Goal: Book appointment/travel/reservation

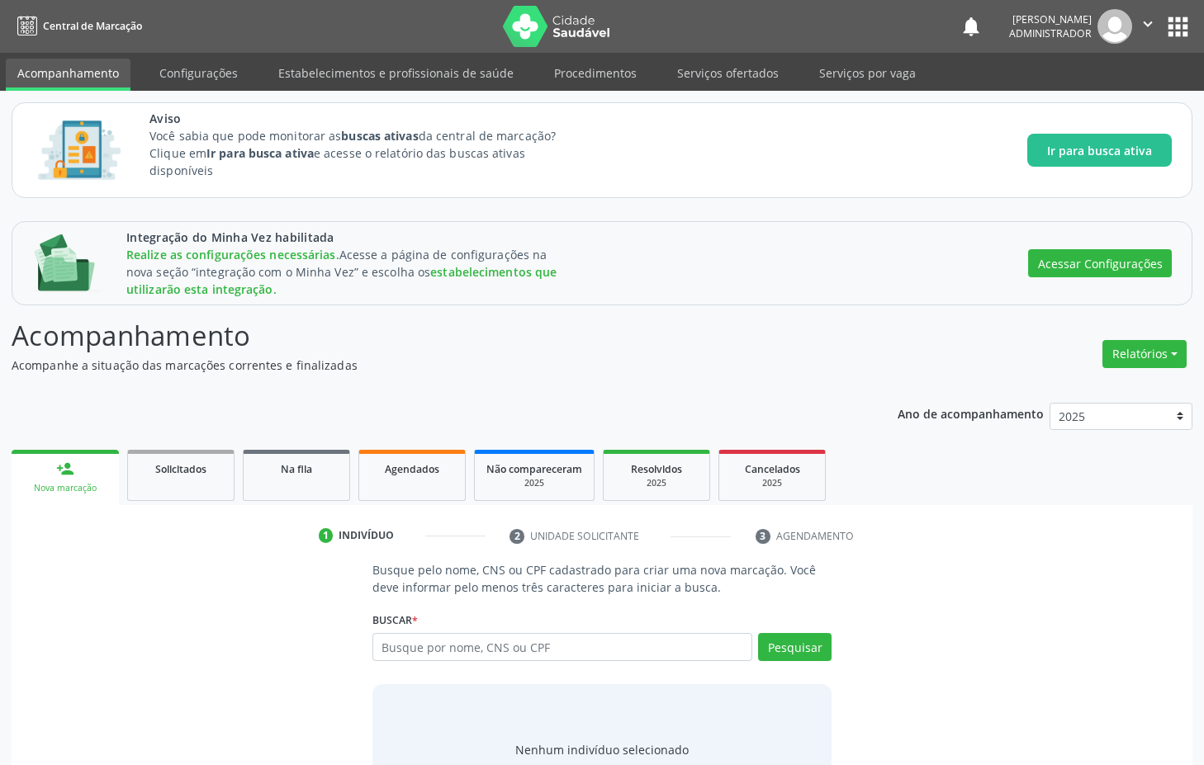
drag, startPoint x: 654, startPoint y: 611, endPoint x: 652, endPoint y: 621, distance: 10.0
click at [654, 613] on div "Buscar * Busque por nome, CNS ou CPF Nenhum resultado encontrado para: " " Digi…" at bounding box center [601, 640] width 459 height 64
click at [629, 651] on input "text" at bounding box center [562, 647] width 380 height 28
type input "maria"
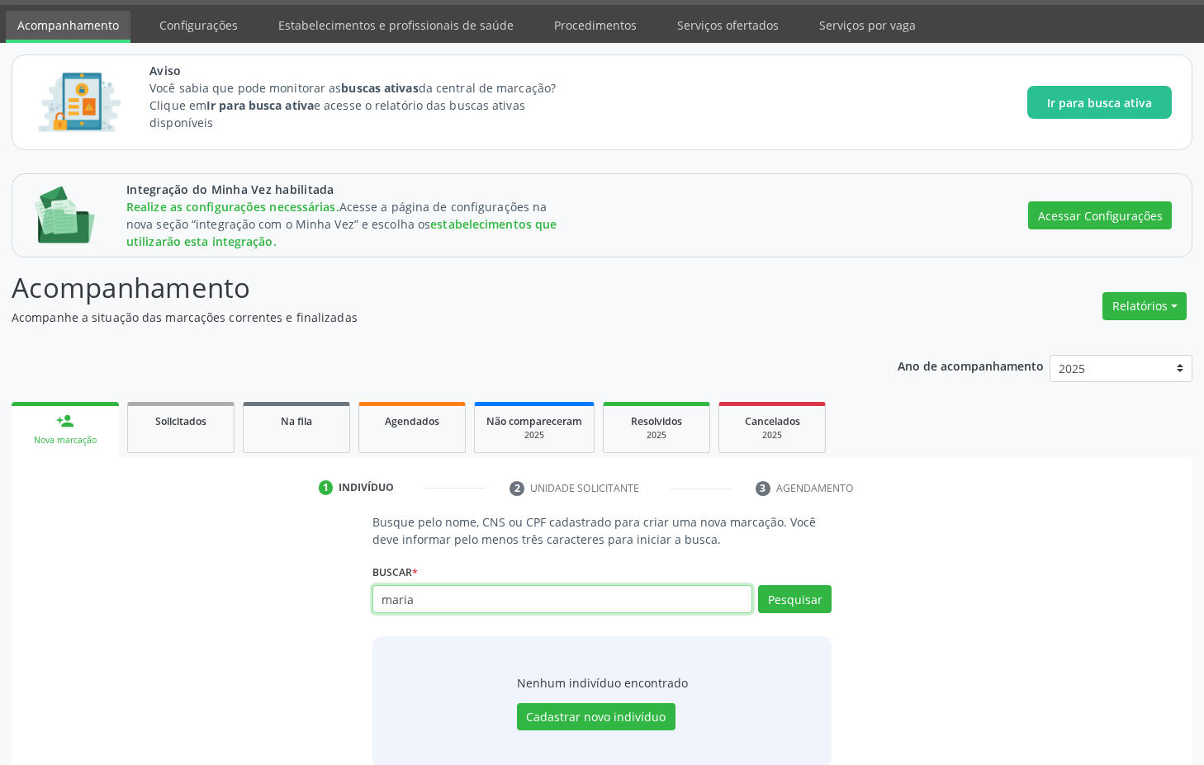
scroll to position [74, 0]
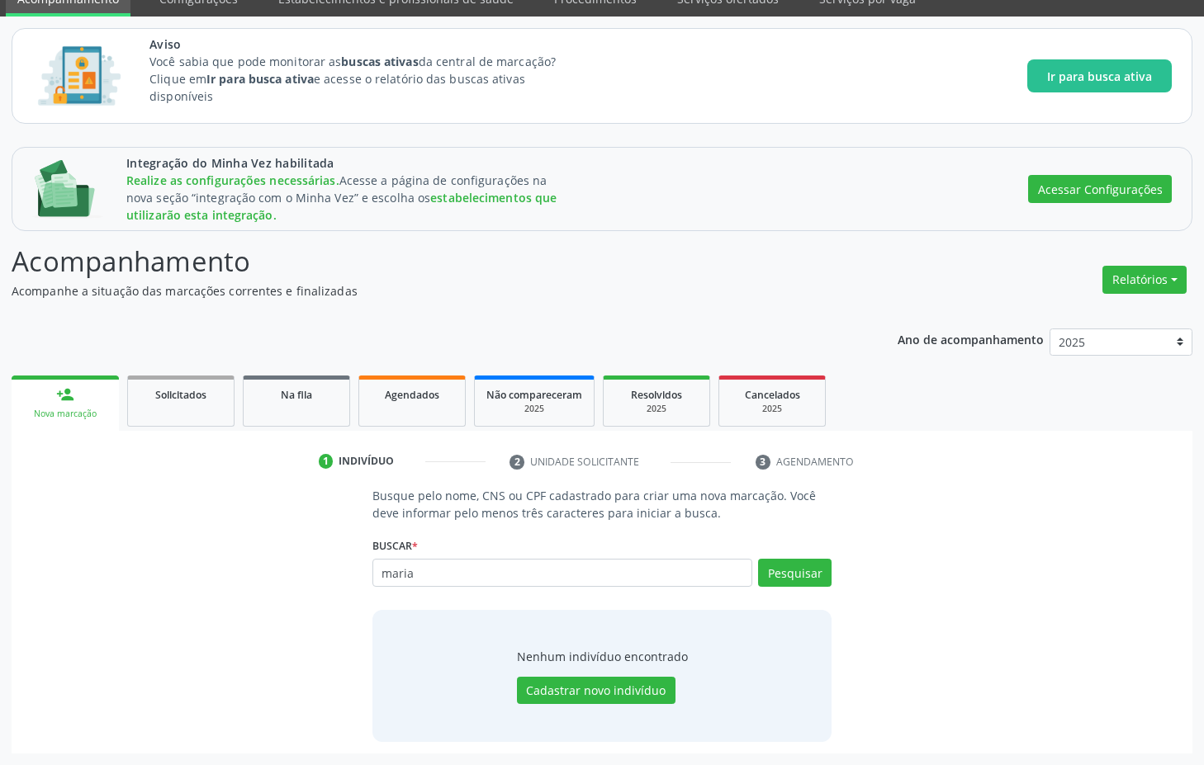
click at [628, 674] on div "Nenhum indivíduo encontrado Cadastrar novo indivíduo" at bounding box center [602, 676] width 171 height 57
click at [631, 694] on button "Cadastrar novo indivíduo" at bounding box center [596, 691] width 159 height 28
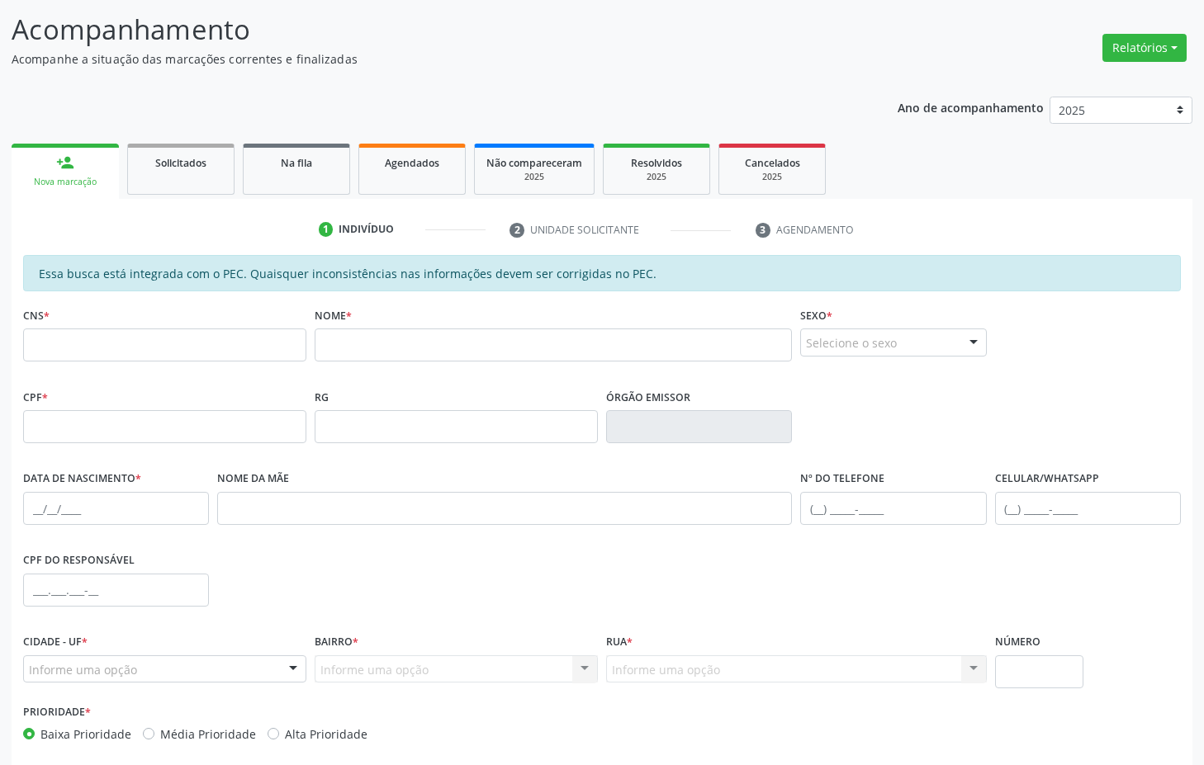
scroll to position [381, 0]
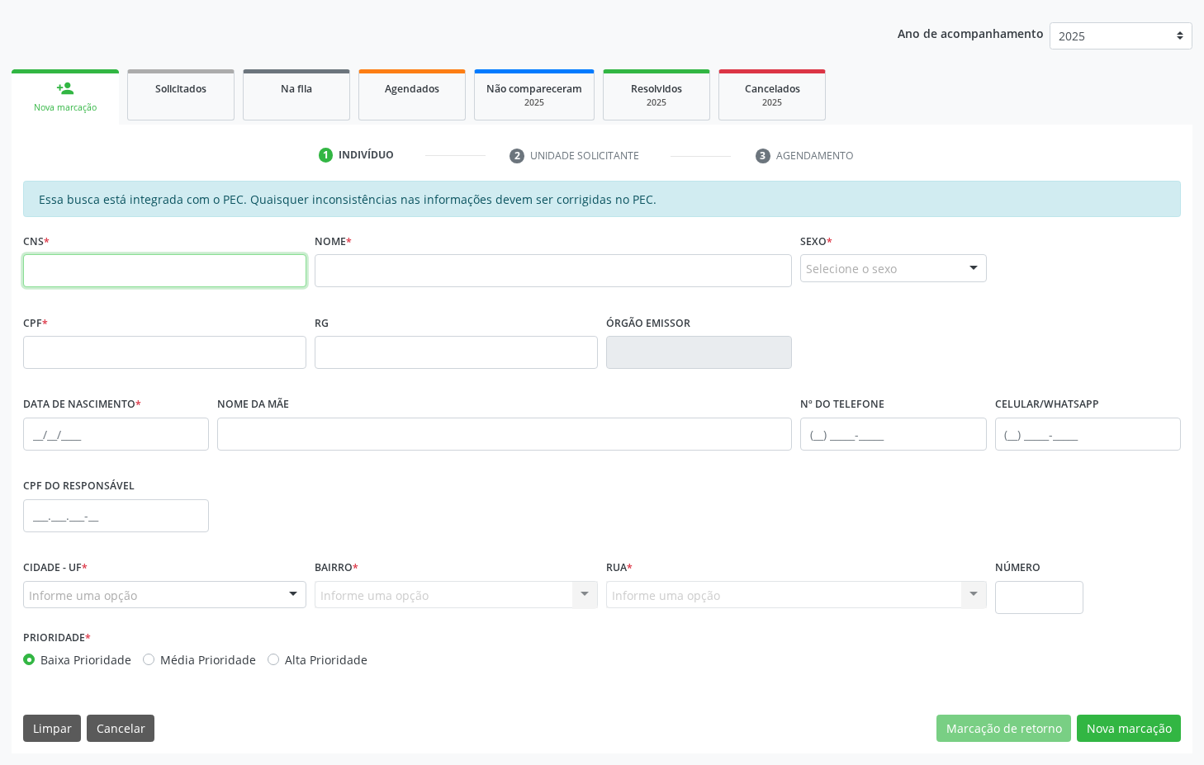
click at [159, 255] on input "text" at bounding box center [164, 270] width 283 height 33
paste input "180 8949 4718 0002"
type input "180 8949 4718 0002"
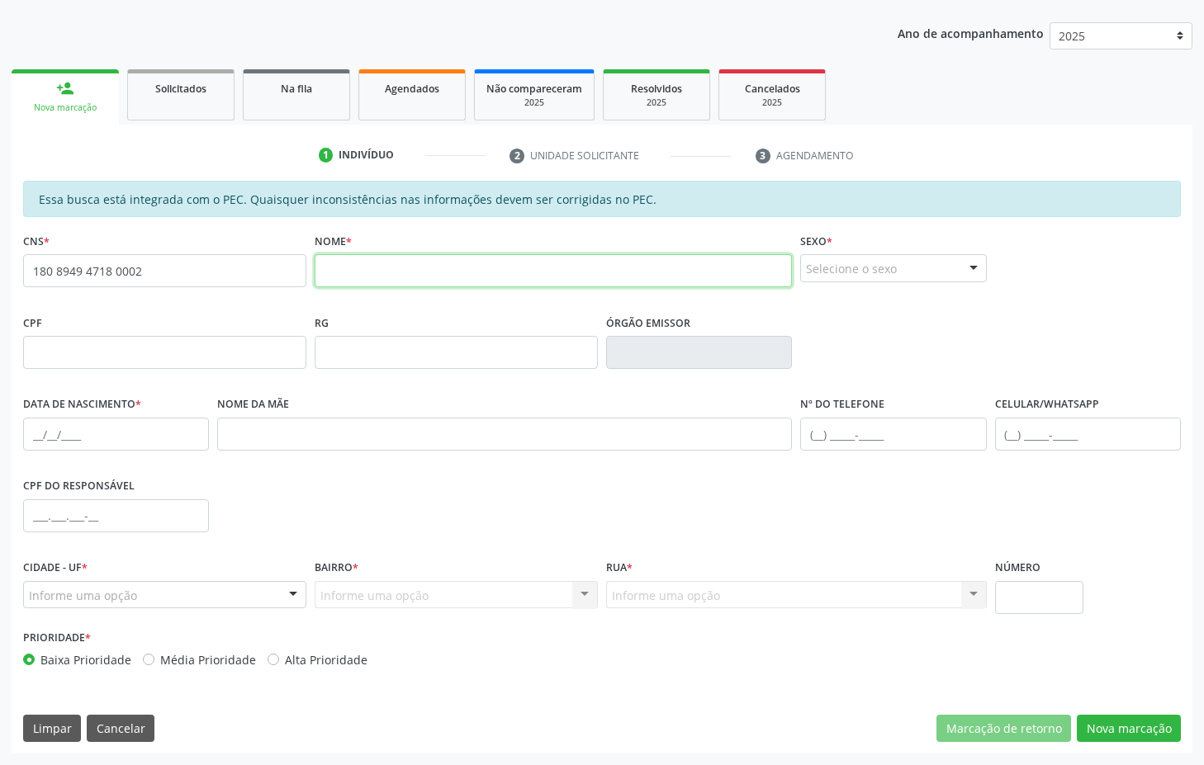
click at [500, 277] on input "text" at bounding box center [553, 270] width 477 height 33
type input "[PERSON_NAME]"
click at [851, 263] on div "Selecione o sexo" at bounding box center [893, 268] width 186 height 28
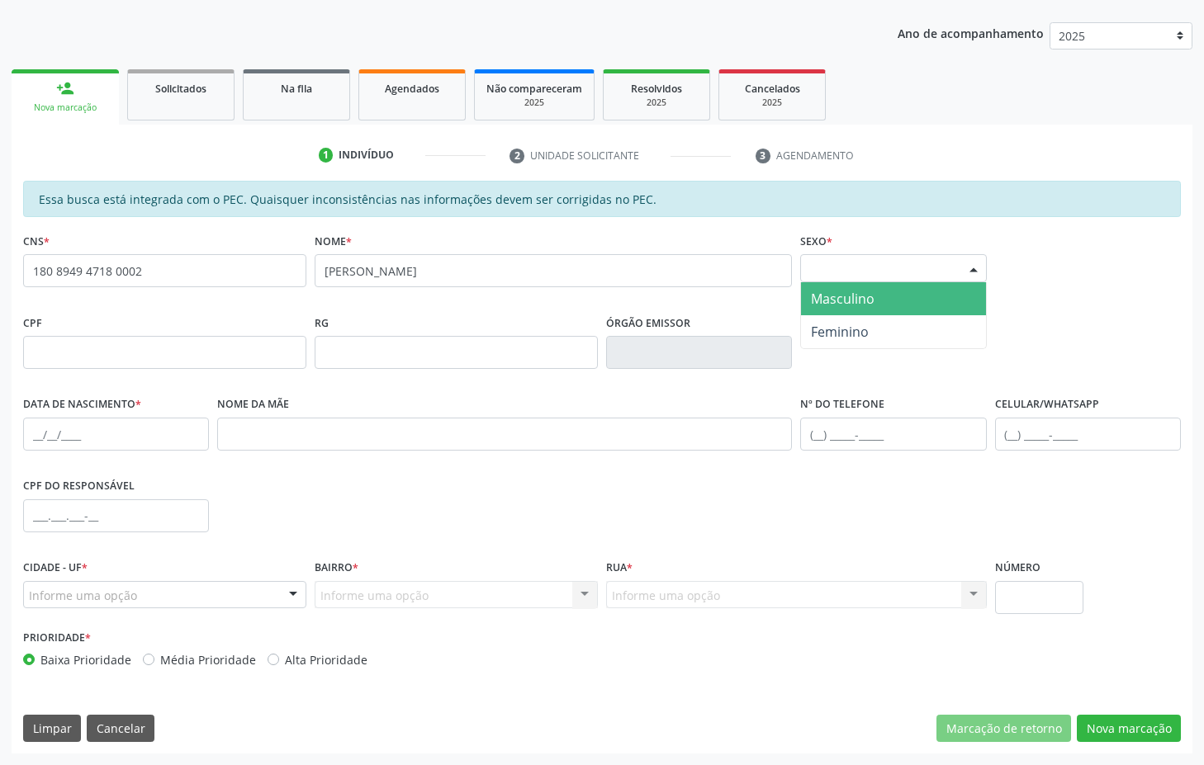
click at [820, 298] on span "Masculino" at bounding box center [843, 299] width 64 height 18
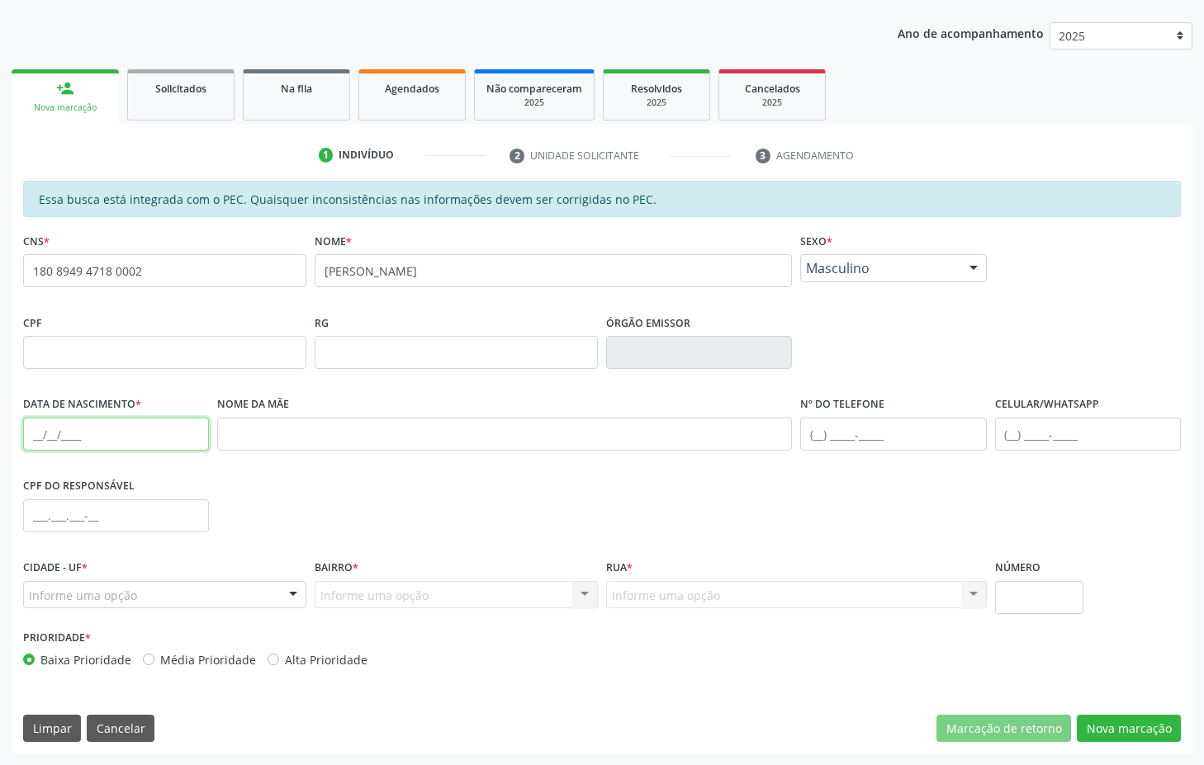
click at [137, 433] on input "text" at bounding box center [116, 434] width 186 height 33
type input "[DATE]"
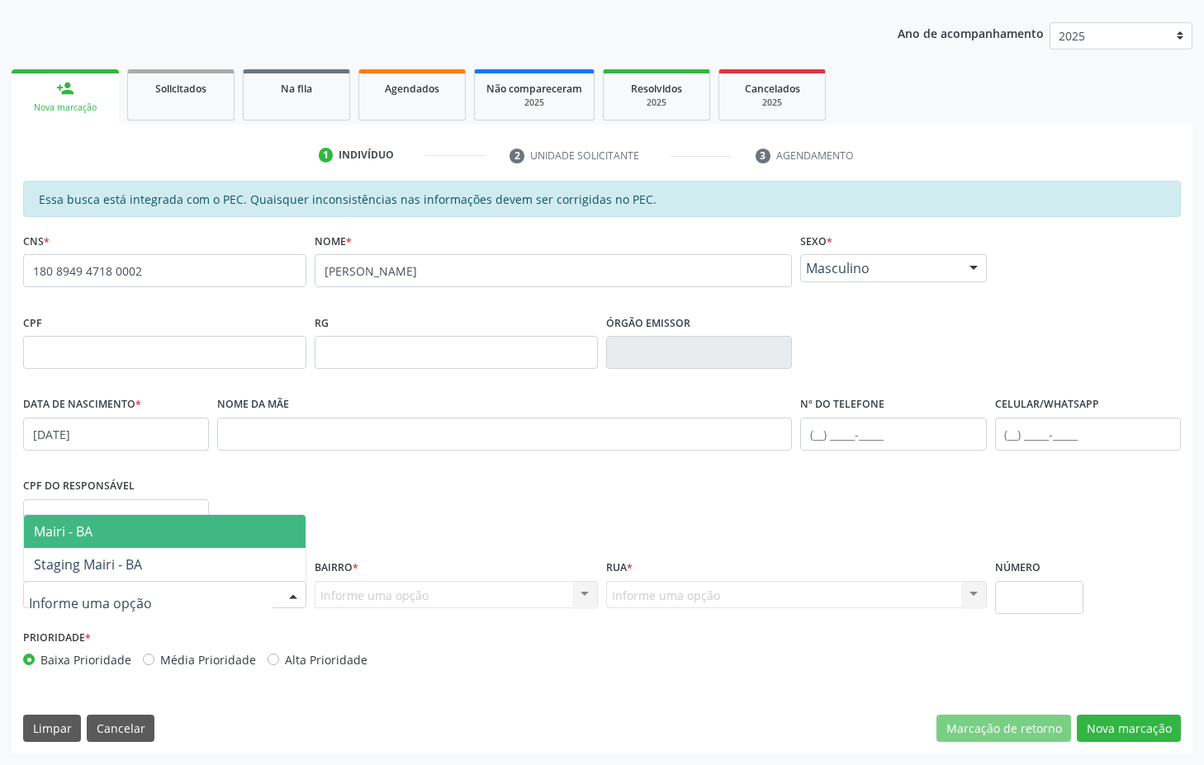
click at [149, 600] on div at bounding box center [164, 595] width 283 height 28
click at [89, 533] on span "Mairi - BA" at bounding box center [63, 532] width 59 height 18
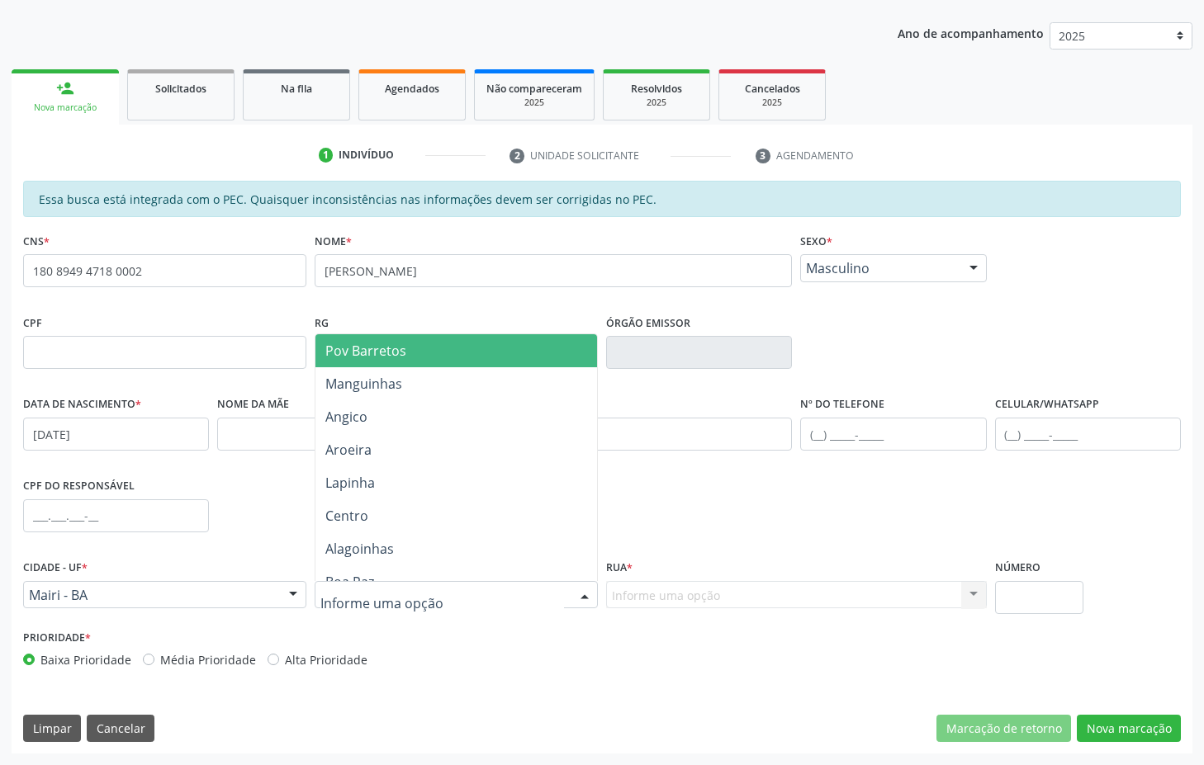
click at [489, 590] on div at bounding box center [456, 595] width 283 height 28
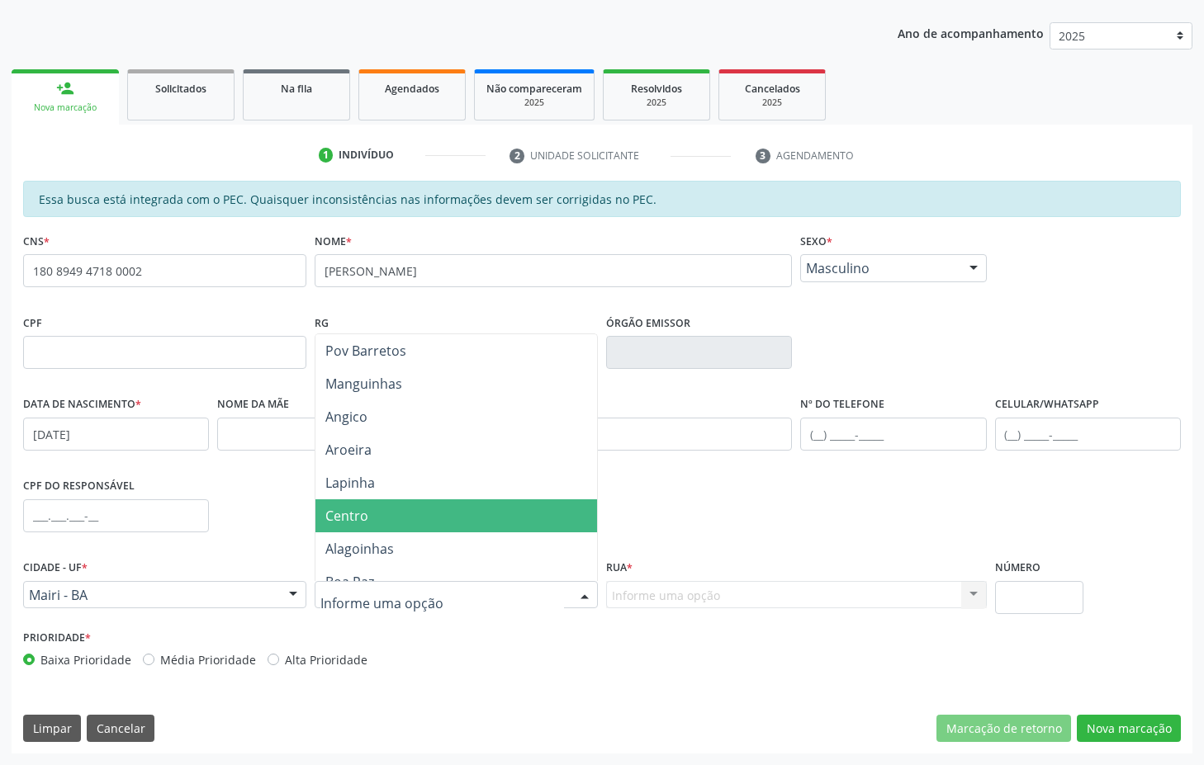
drag, startPoint x: 364, startPoint y: 514, endPoint x: 453, endPoint y: 535, distance: 91.5
click at [363, 514] on span "Centro" at bounding box center [346, 516] width 43 height 18
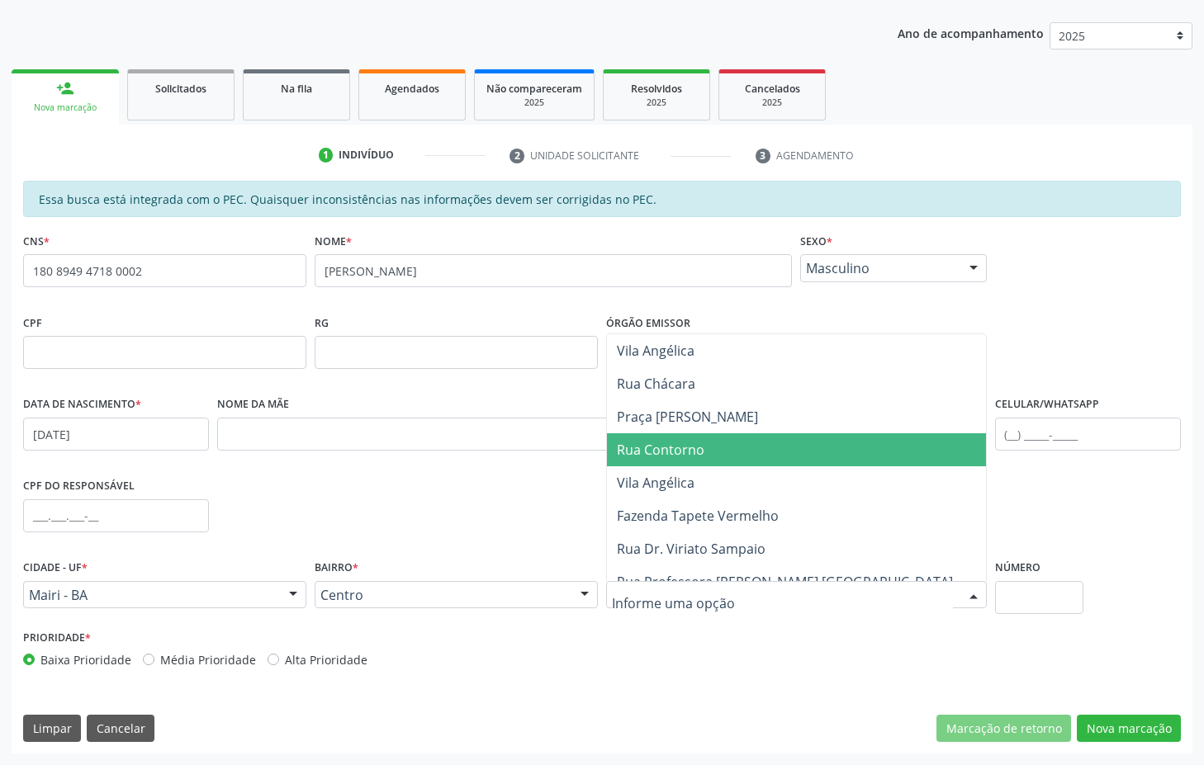
click at [621, 447] on span "Rua Contorno" at bounding box center [661, 450] width 88 height 18
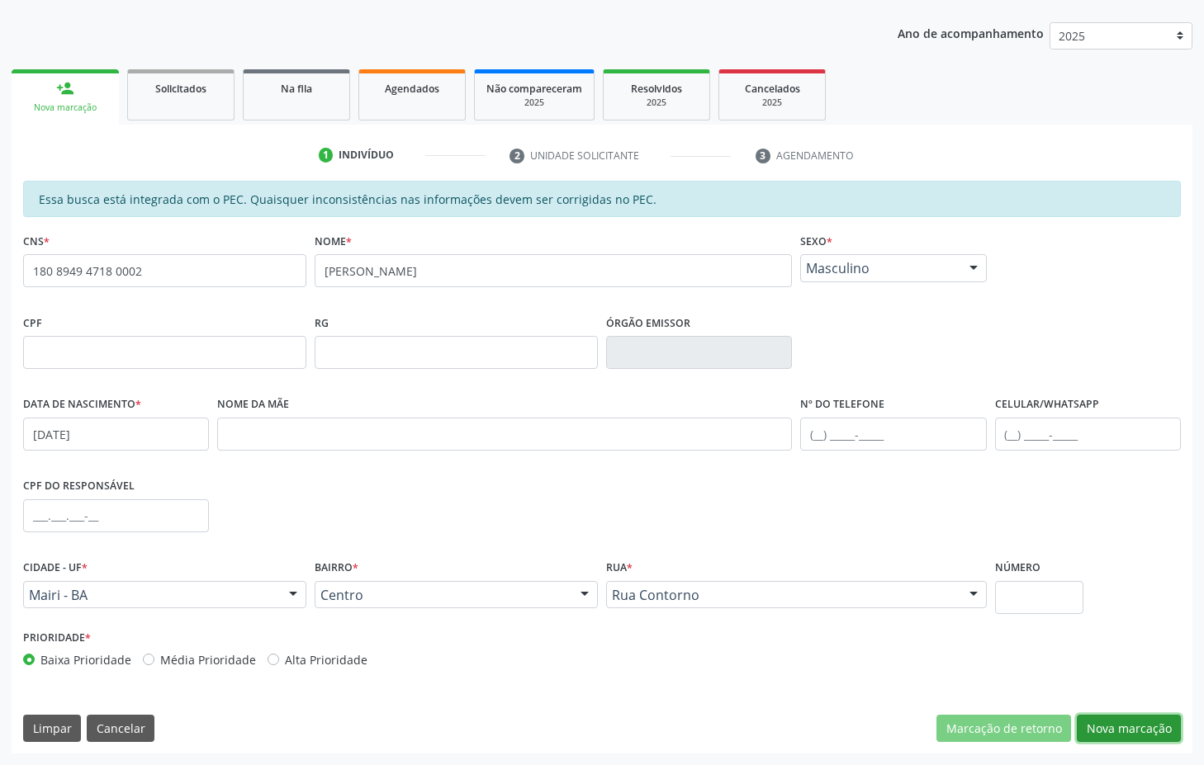
drag, startPoint x: 1125, startPoint y: 732, endPoint x: 1121, endPoint y: 724, distance: 8.5
click at [1122, 725] on button "Nova marcação" at bounding box center [1129, 729] width 104 height 28
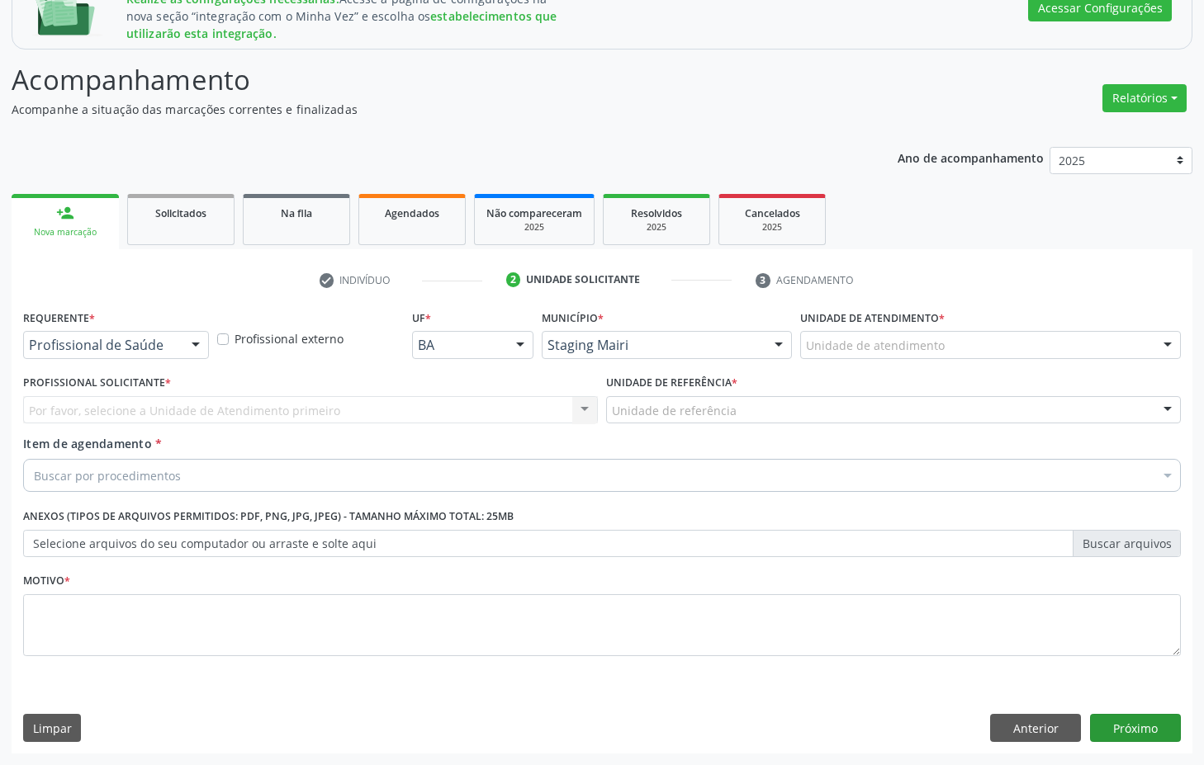
scroll to position [256, 0]
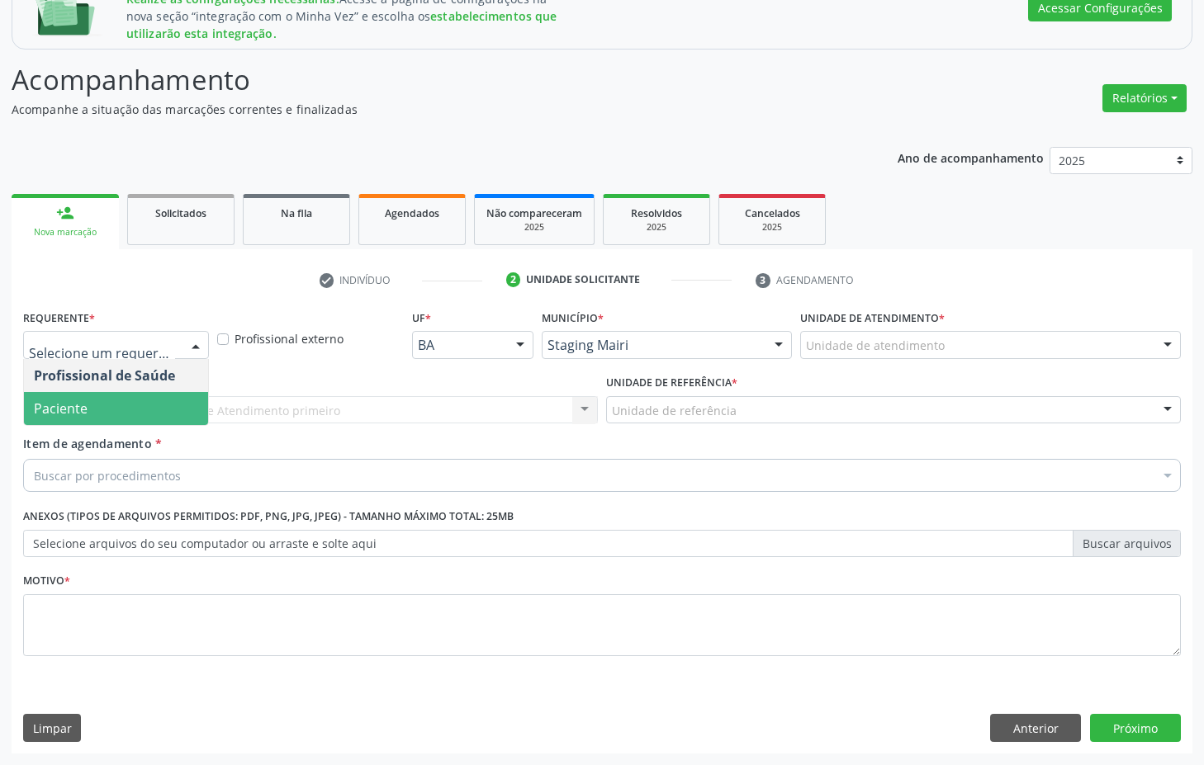
drag, startPoint x: 82, startPoint y: 427, endPoint x: 73, endPoint y: 423, distance: 9.2
click at [77, 425] on div "Requerente * Profissional de Saúde Paciente Nenhum resultado encontrado para: "…" at bounding box center [602, 492] width 1158 height 374
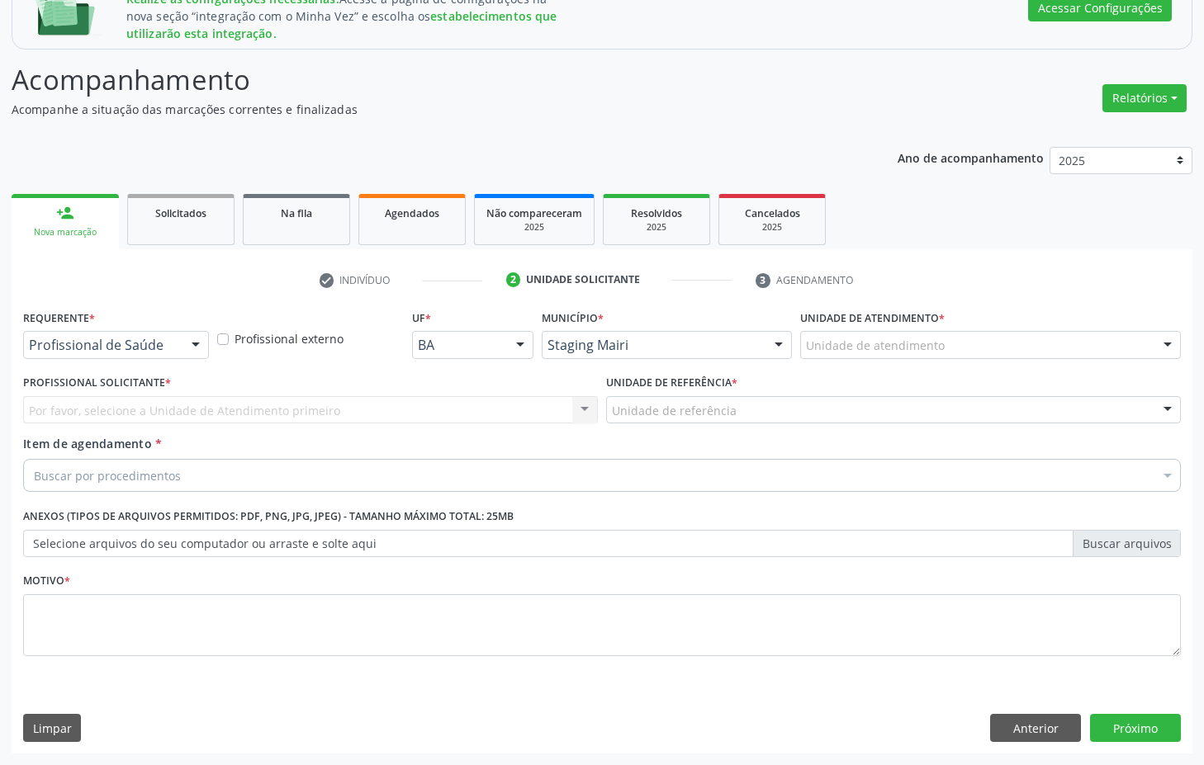
click at [87, 332] on div "Profissional de Saúde" at bounding box center [116, 345] width 186 height 28
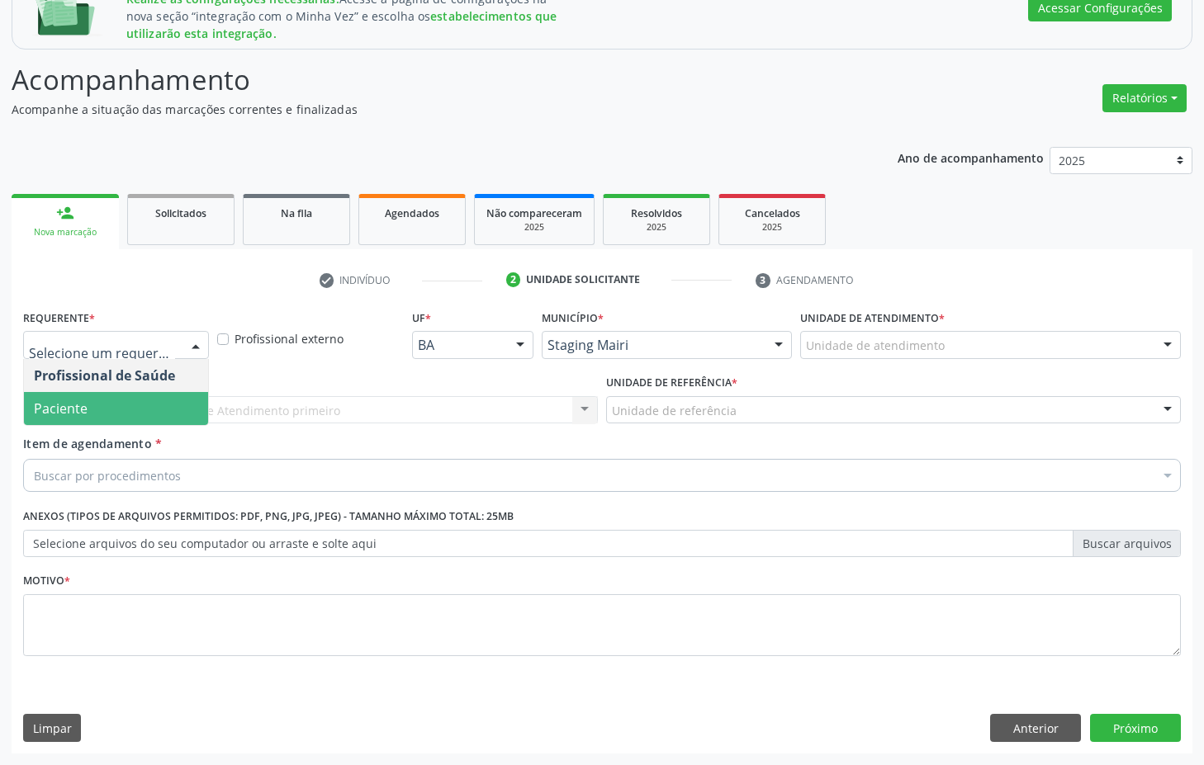
click at [79, 400] on span "Paciente" at bounding box center [61, 409] width 54 height 18
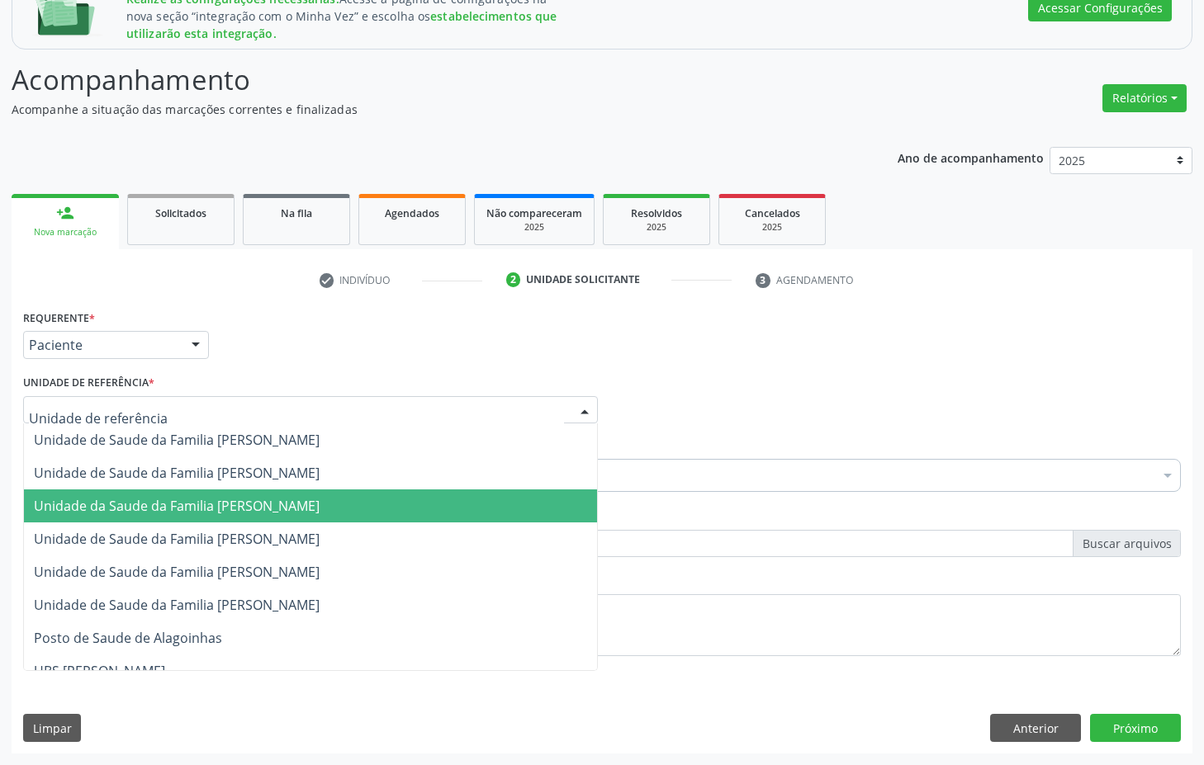
click at [97, 490] on span "Unidade da Saude da Familia [PERSON_NAME]" at bounding box center [310, 506] width 573 height 33
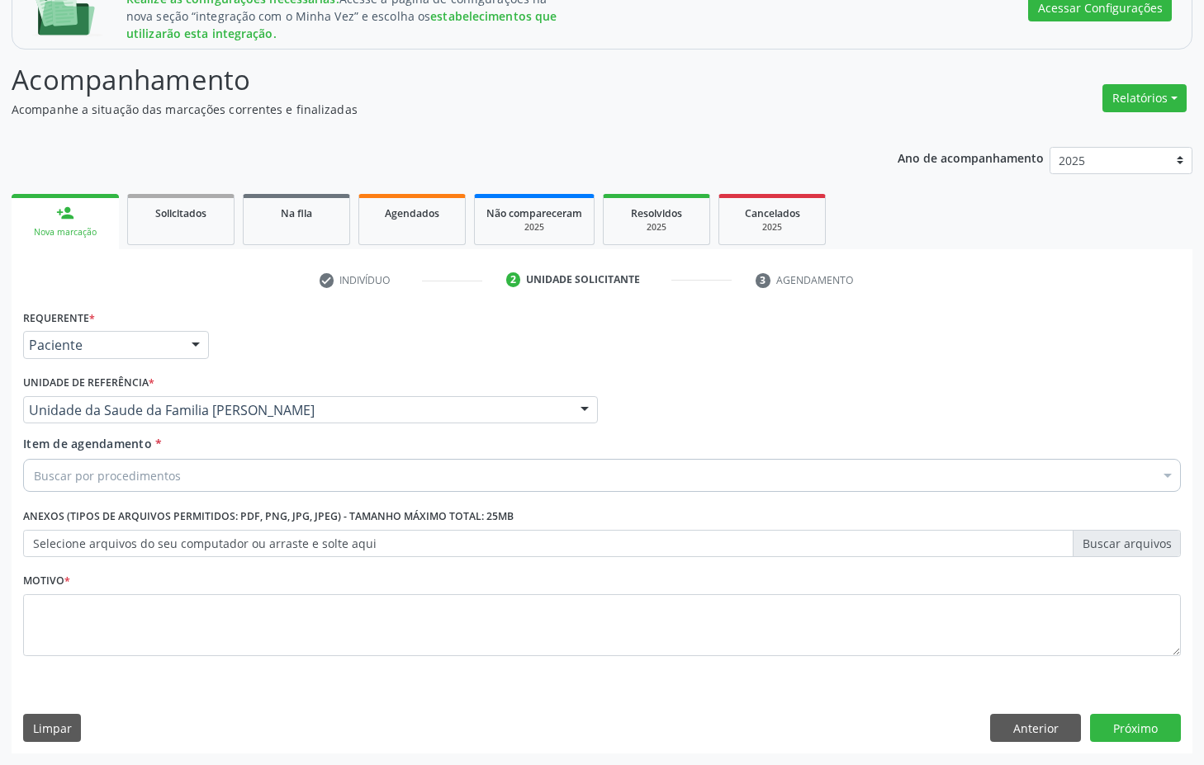
drag, startPoint x: 95, startPoint y: 471, endPoint x: 97, endPoint y: 482, distance: 11.7
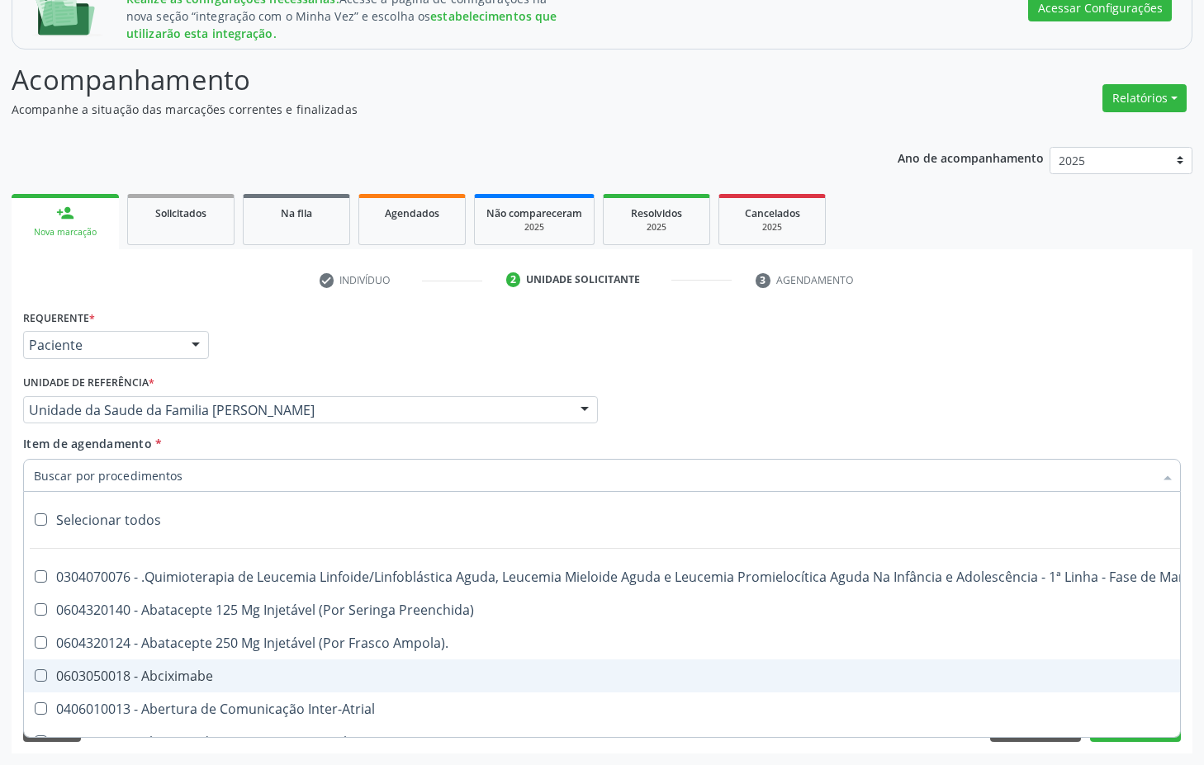
click at [84, 674] on div "0603050018 - Abciximabe" at bounding box center [677, 676] width 1286 height 13
checkbox Abciximabe "true"
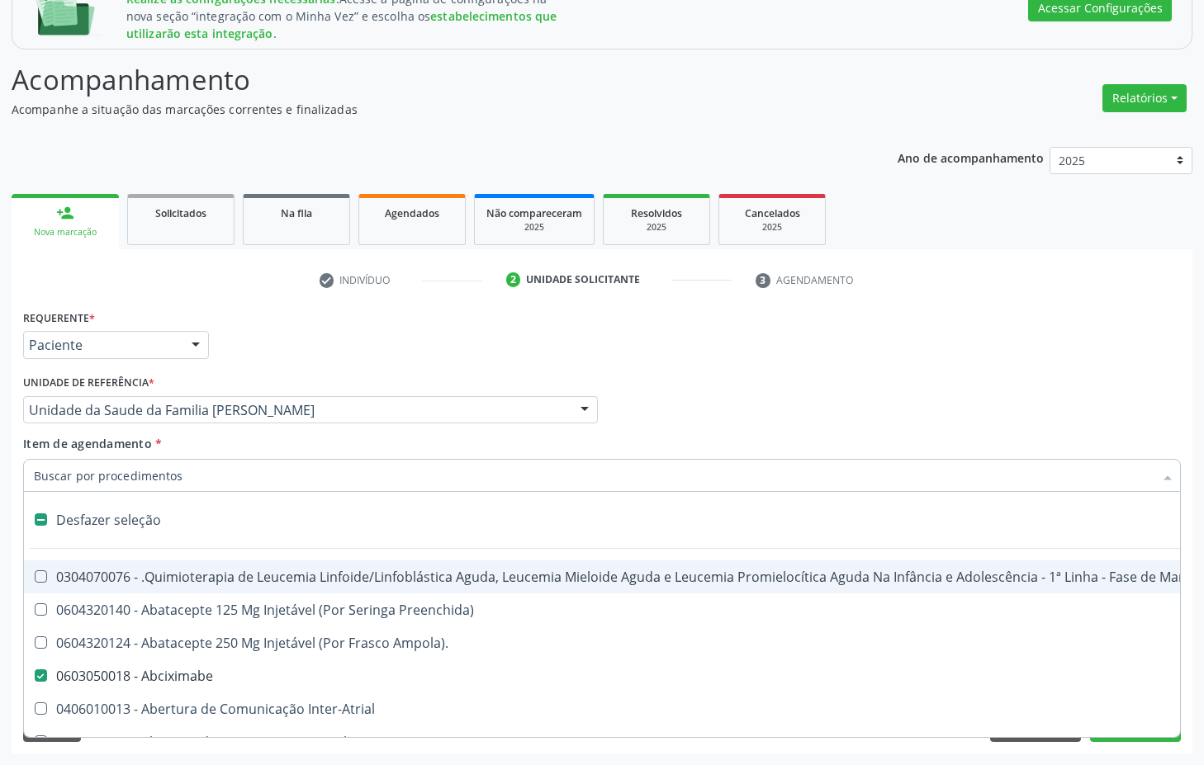
click at [830, 374] on div "Profissional Solicitante Por favor, selecione a Unidade de Atendimento primeiro…" at bounding box center [602, 403] width 1166 height 64
checkbox Preenchida\) "true"
checkbox Abciximabe "false"
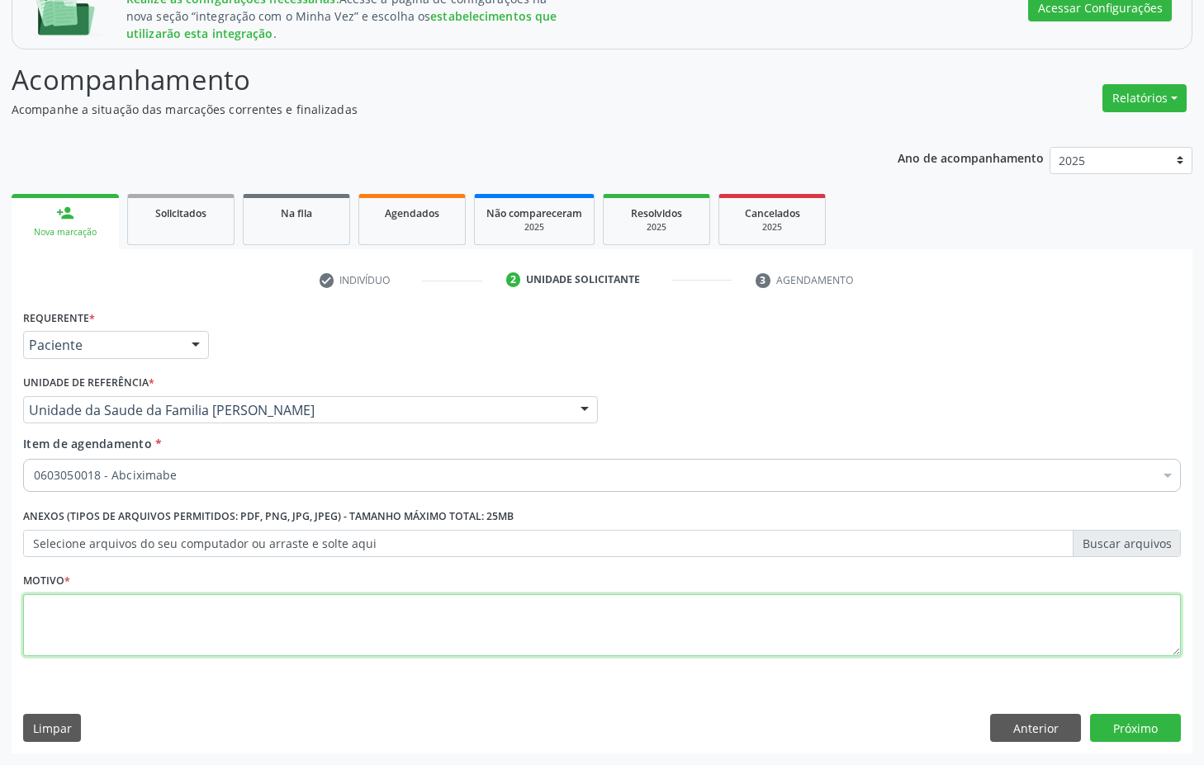
click at [329, 612] on textarea at bounding box center [602, 625] width 1158 height 63
type textarea "teste"
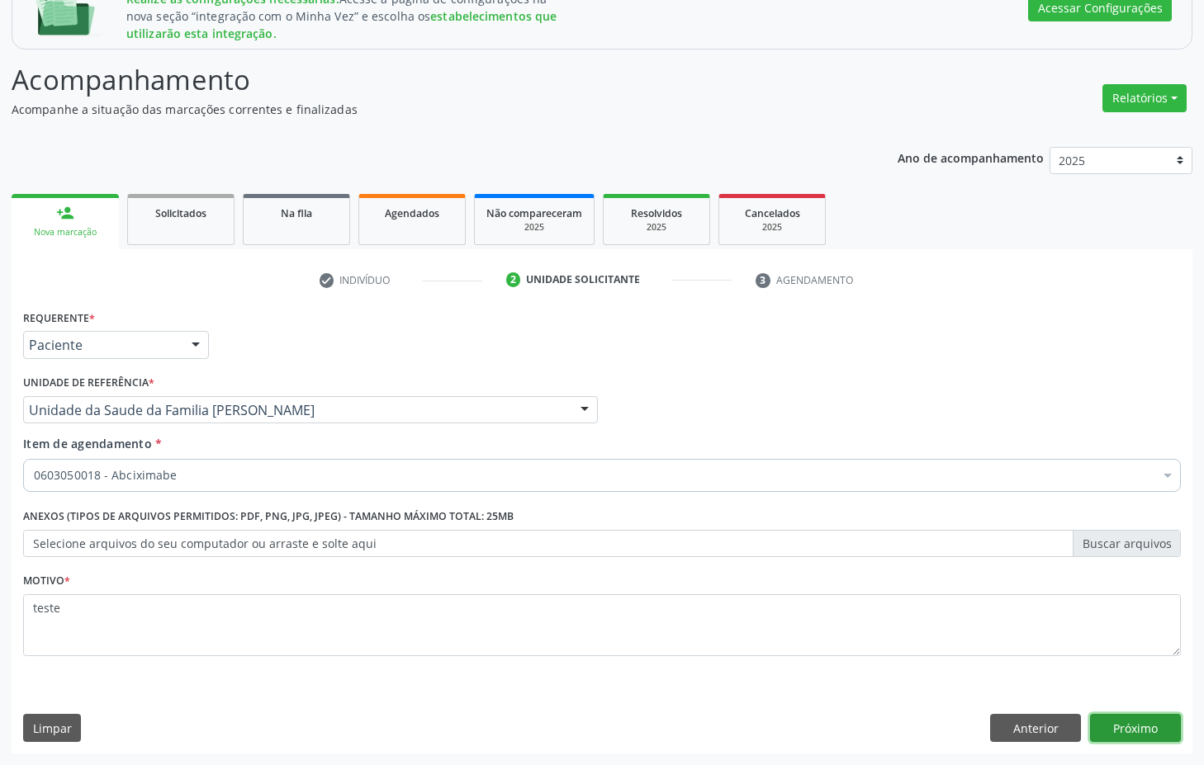
click at [1129, 721] on button "Próximo" at bounding box center [1135, 728] width 91 height 28
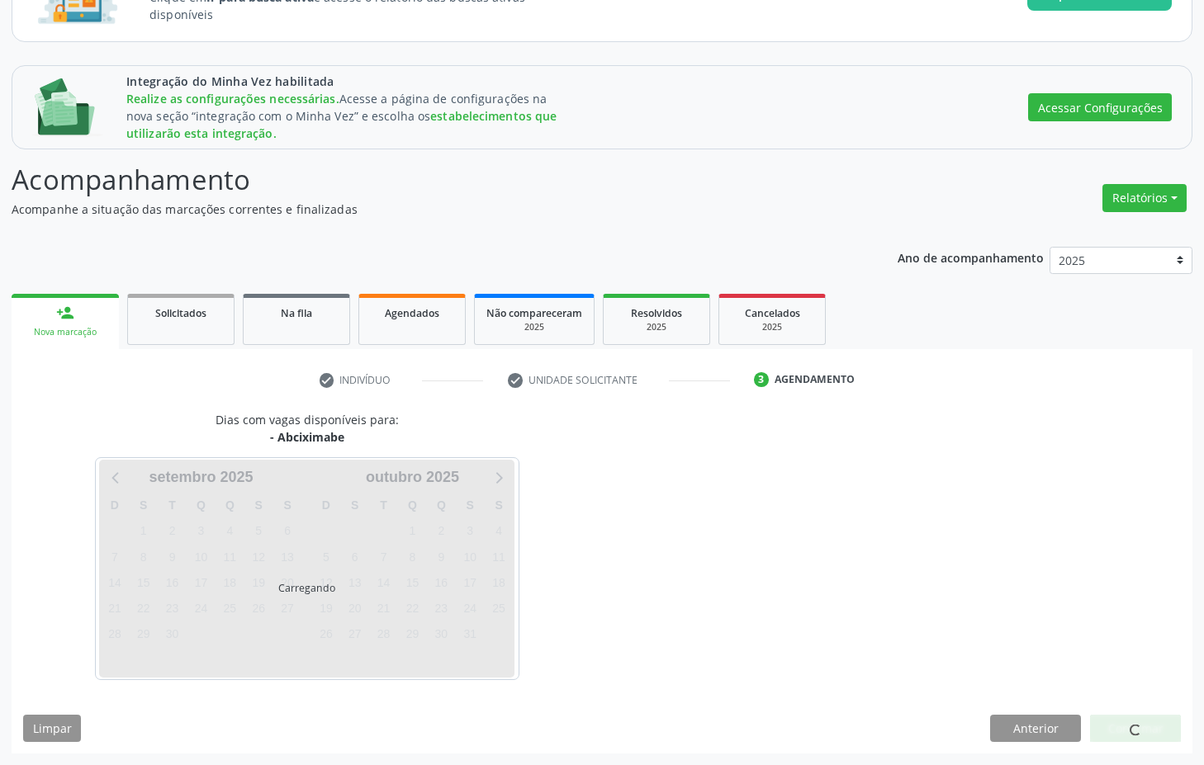
scroll to position [156, 0]
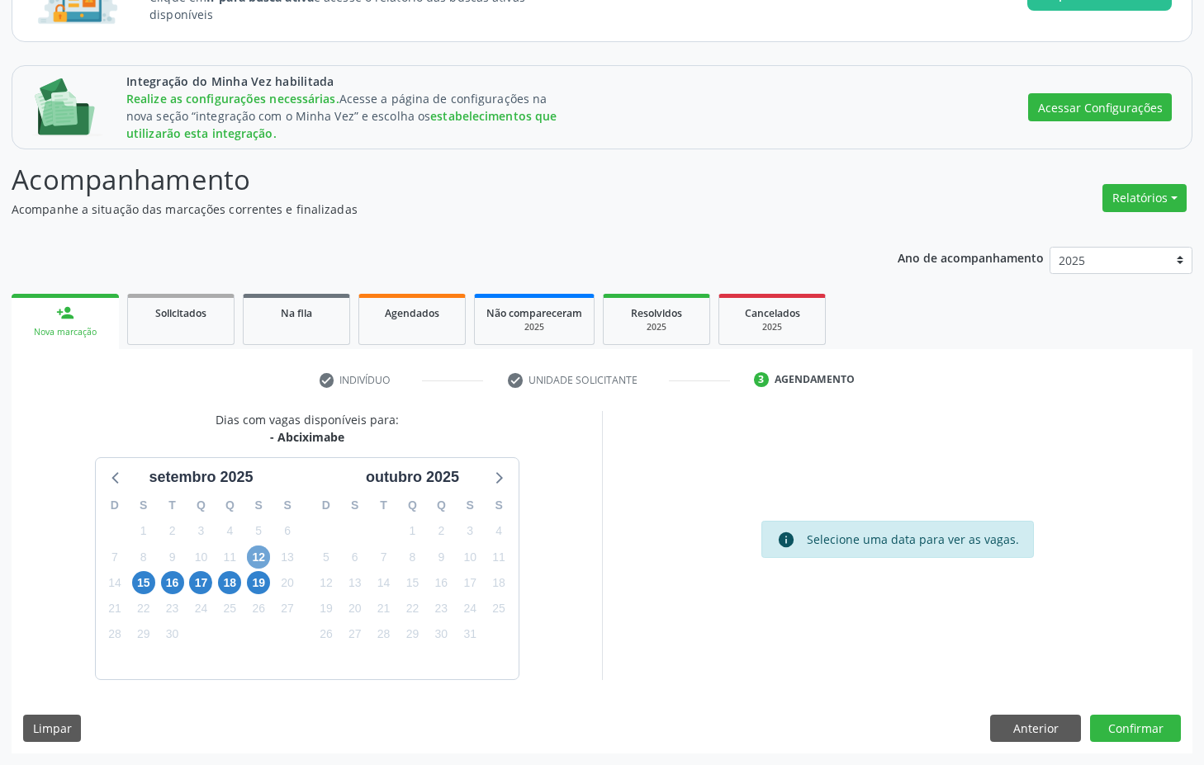
click at [253, 565] on span "12" at bounding box center [258, 557] width 23 height 23
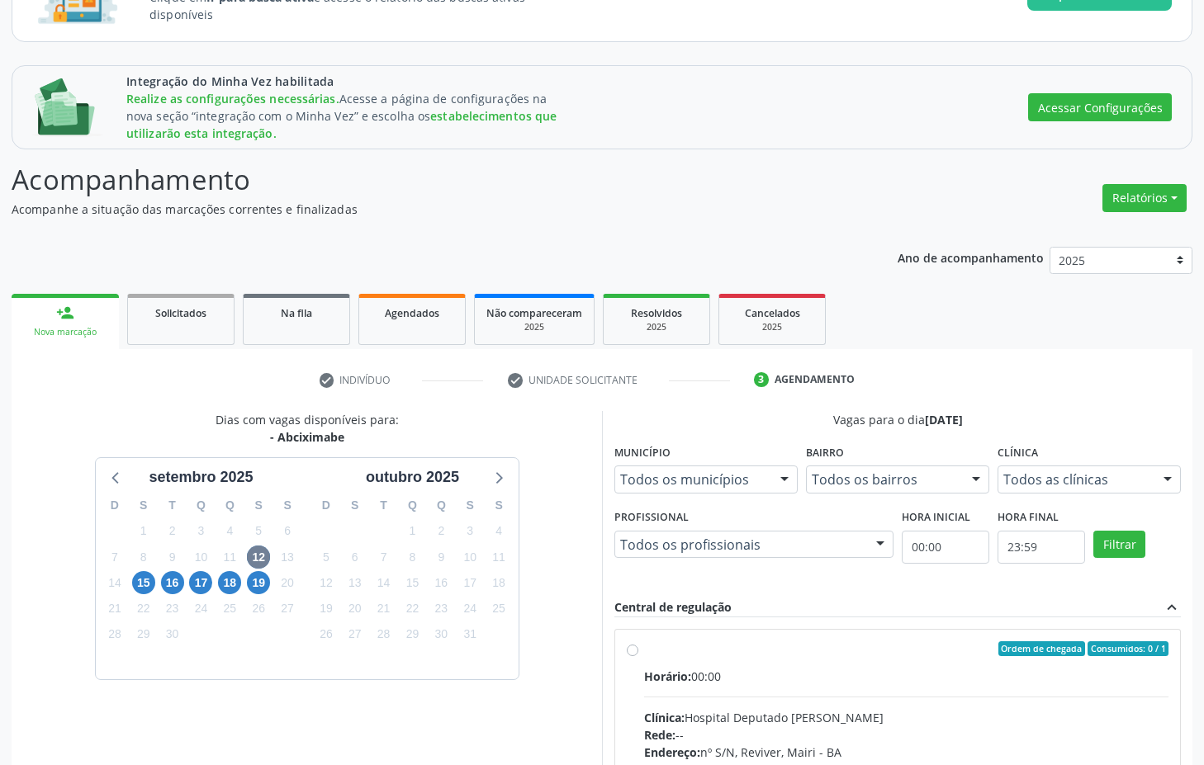
click at [644, 646] on label "Ordem de chegada Consumidos: 0 / 1 Horário: 00:00 Clínica: Hospital Deputado [P…" at bounding box center [906, 768] width 524 height 253
click at [635, 646] on input "Ordem de chegada Consumidos: 0 / 1 Horário: 00:00 Clínica: Hospital Deputado [P…" at bounding box center [633, 649] width 12 height 15
radio input "true"
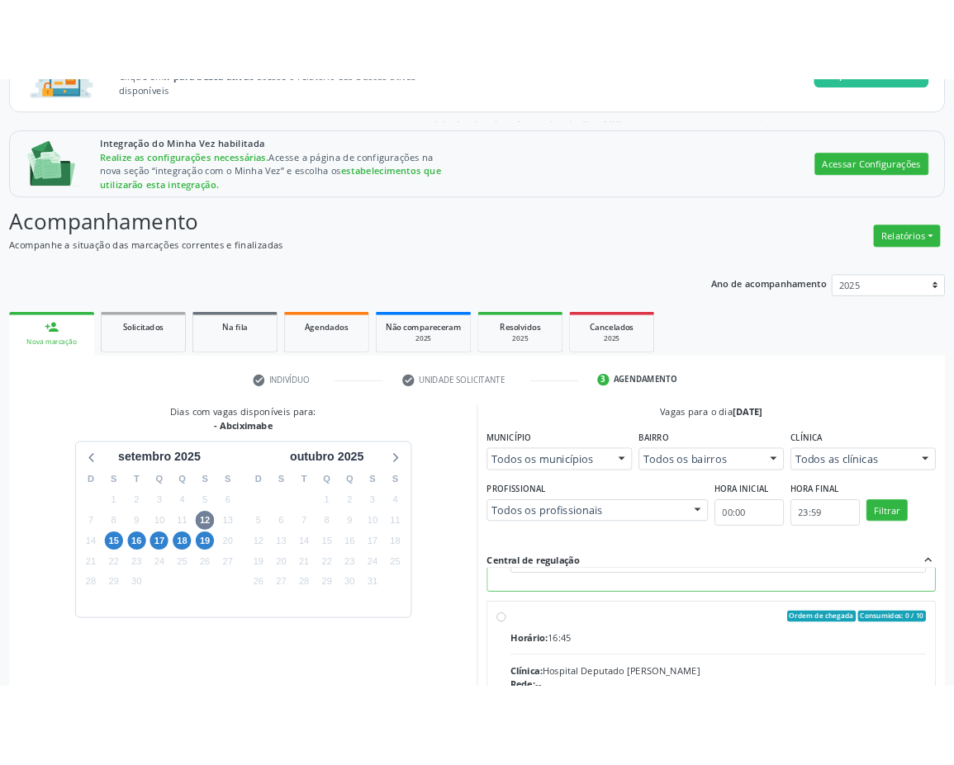
scroll to position [424, 0]
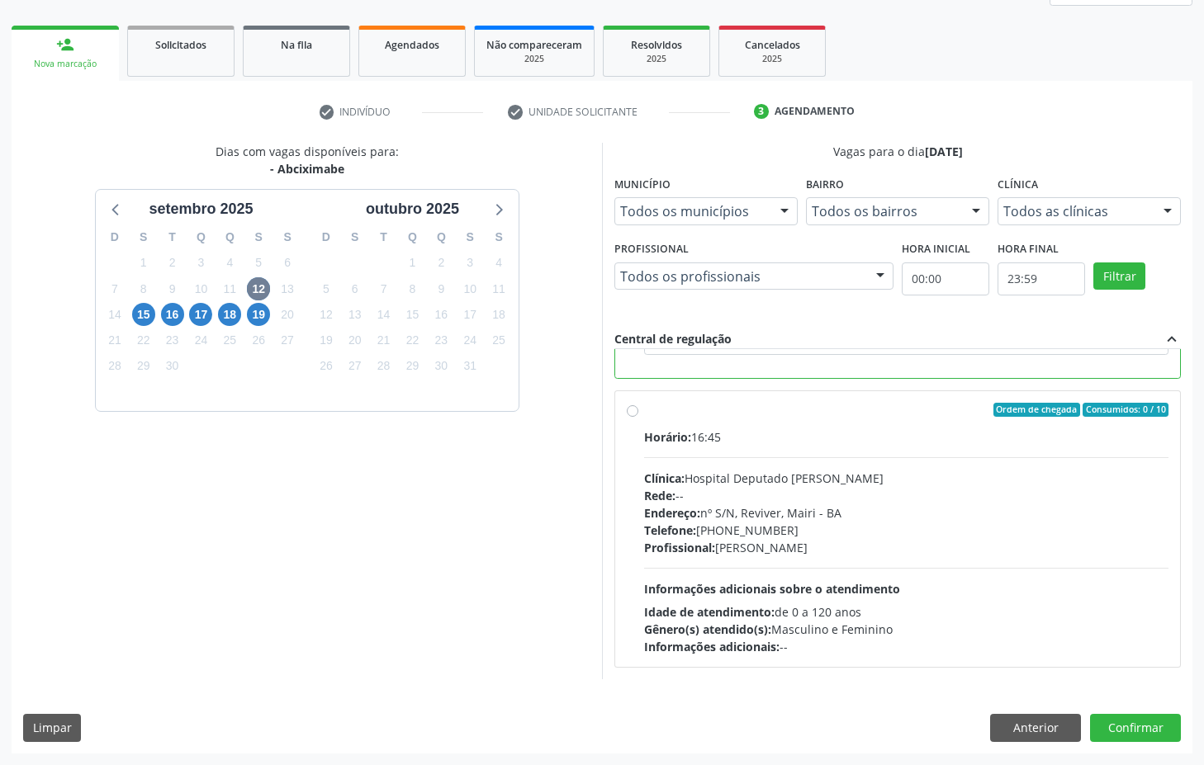
click at [1146, 742] on div "Dias com vagas disponíveis para: - [GEOGRAPHIC_DATA] [DATE] D S T Q Q S S 31 1 …" at bounding box center [602, 448] width 1181 height 610
click at [1128, 738] on button "Confirmar" at bounding box center [1135, 728] width 91 height 28
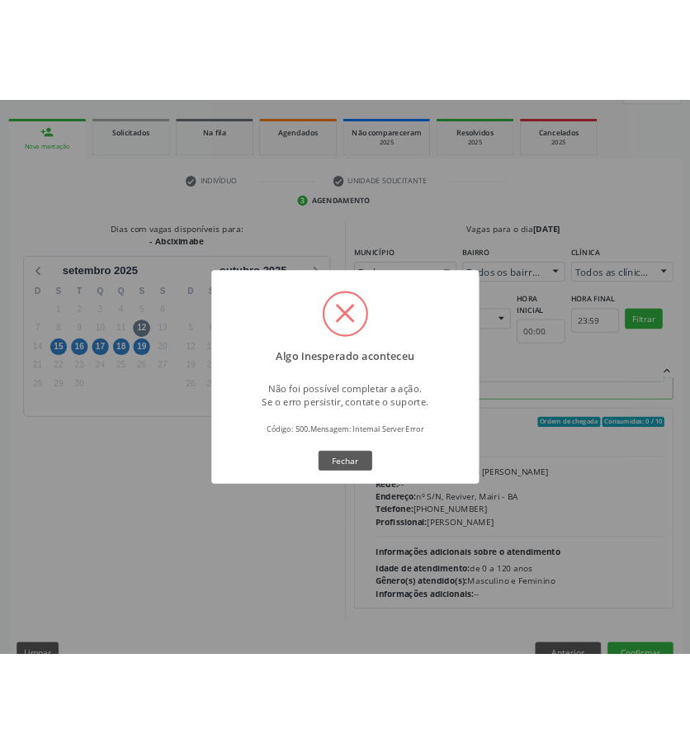
scroll to position [459, 0]
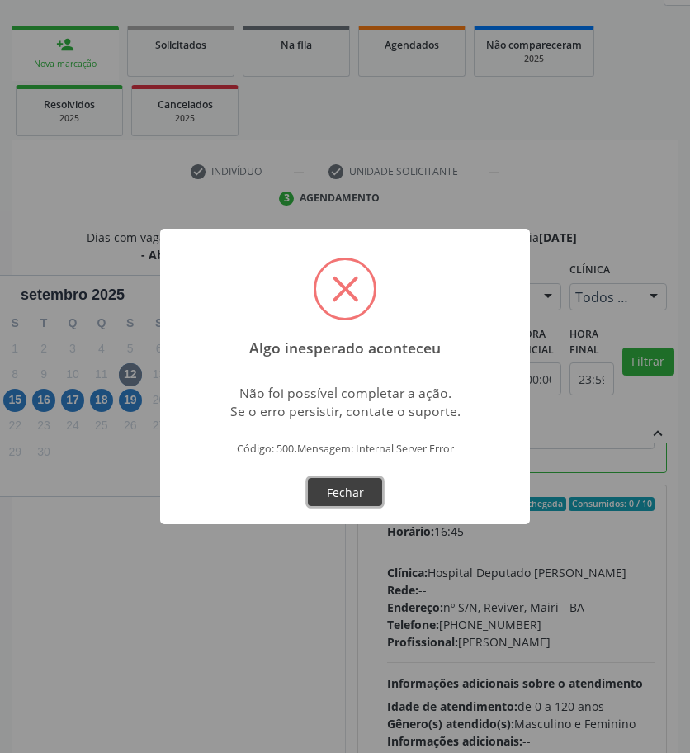
click at [339, 483] on button "Fechar" at bounding box center [345, 492] width 74 height 28
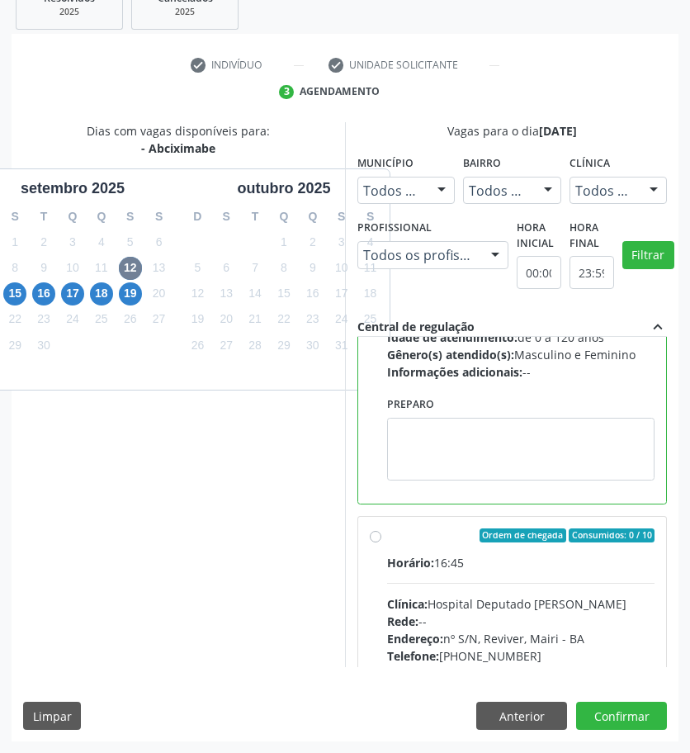
scroll to position [0, 0]
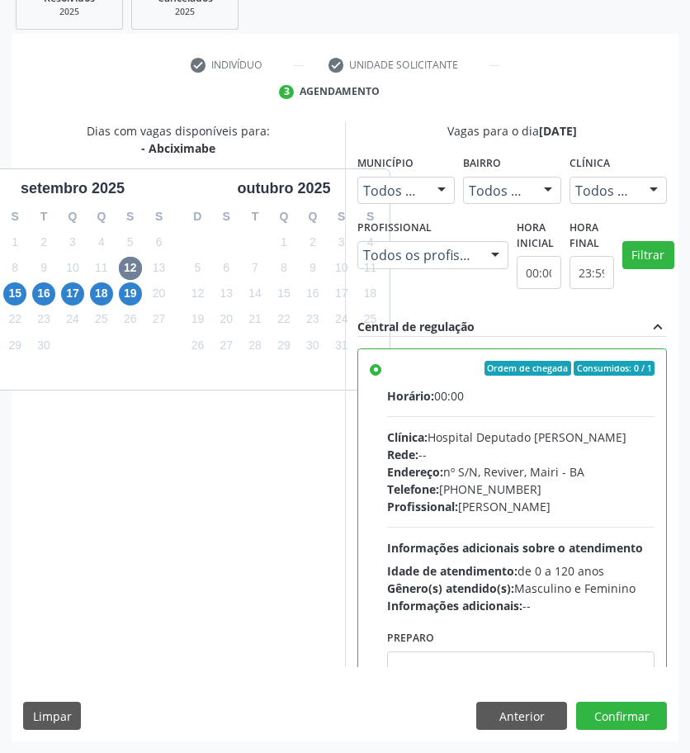
click at [387, 372] on label "Ordem de chegada Consumidos: 0 / 1 Horário: 00:00 Clínica: Hospital Deputado [P…" at bounding box center [521, 487] width 268 height 253
click at [370, 372] on input "Ordem de chegada Consumidos: 0 / 1 Horário: 00:00 Clínica: Hospital Deputado [P…" at bounding box center [376, 368] width 12 height 15
click at [634, 717] on button "Confirmar" at bounding box center [621, 716] width 91 height 28
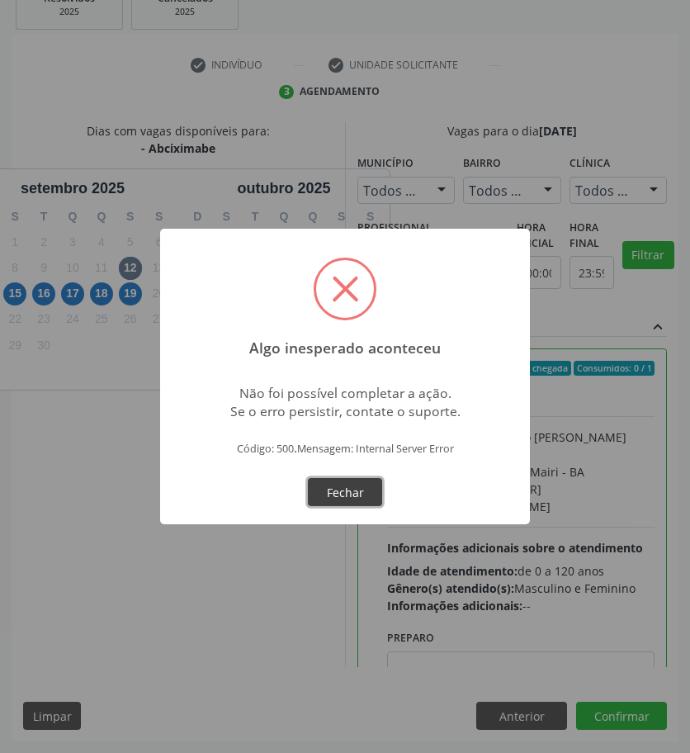
click at [343, 500] on button "Fechar" at bounding box center [345, 492] width 74 height 28
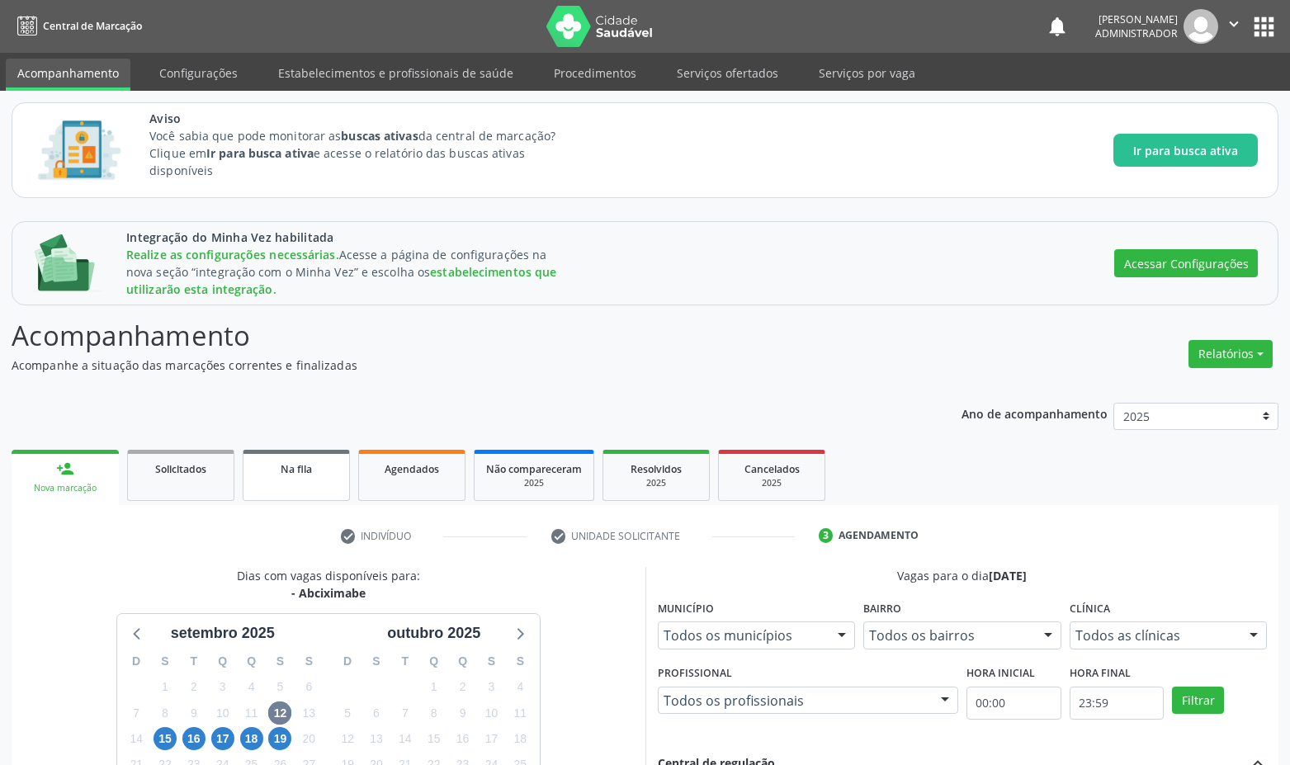
click at [272, 478] on link "Na fila" at bounding box center [296, 475] width 107 height 51
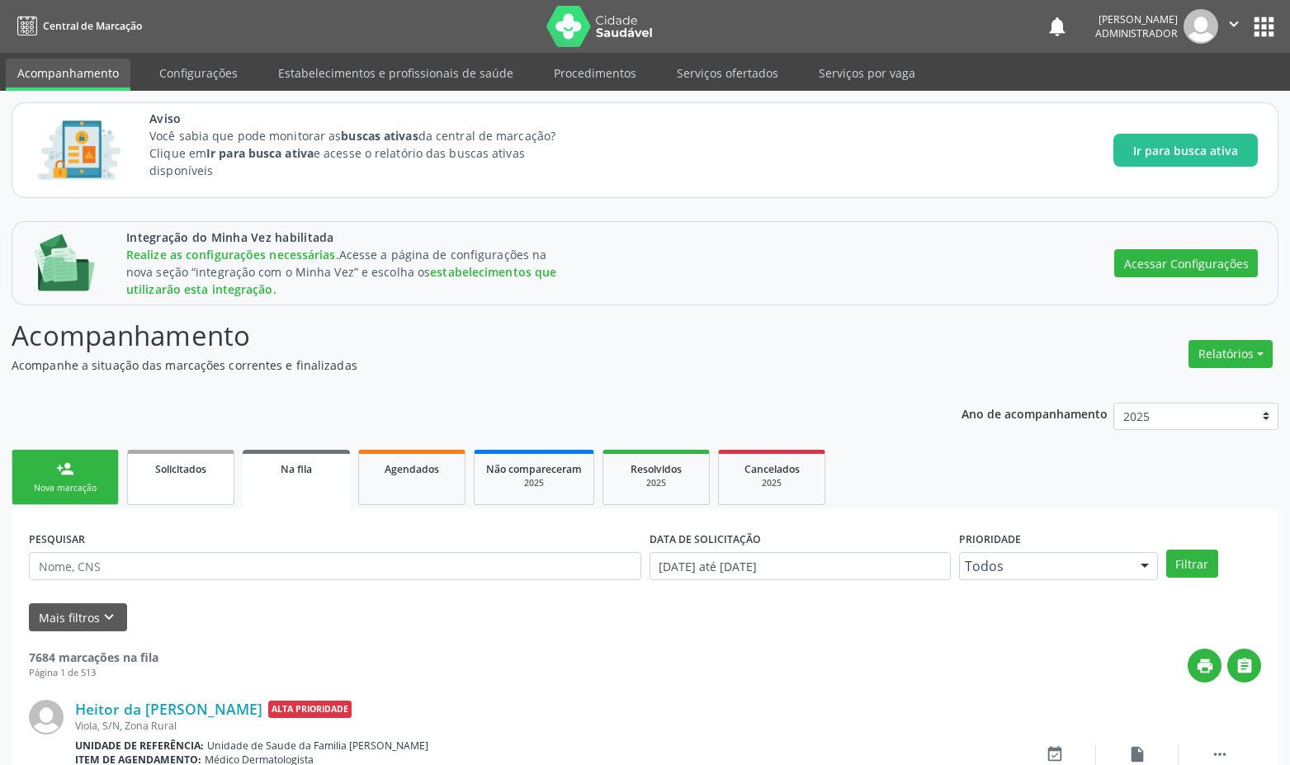
click at [179, 470] on span "Solicitados" at bounding box center [180, 469] width 51 height 14
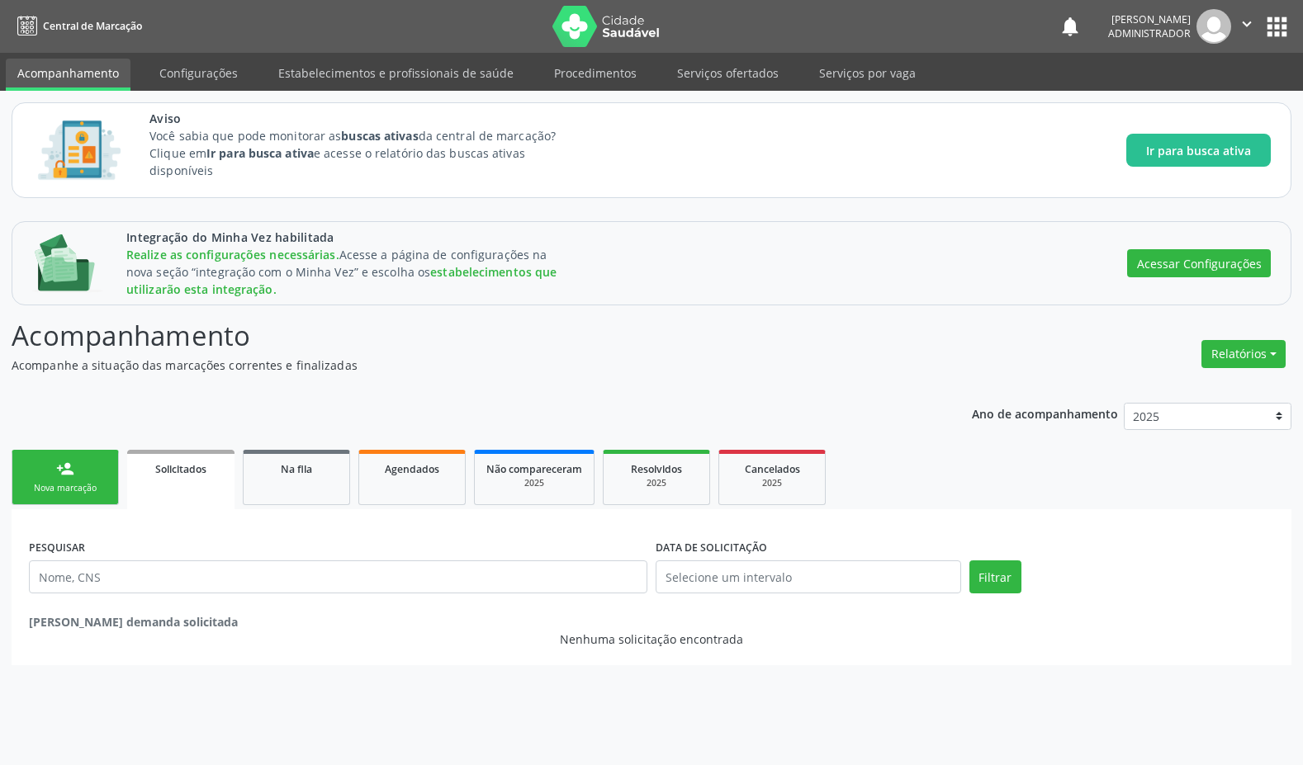
click at [84, 478] on link "person_add Nova marcação" at bounding box center [65, 477] width 107 height 55
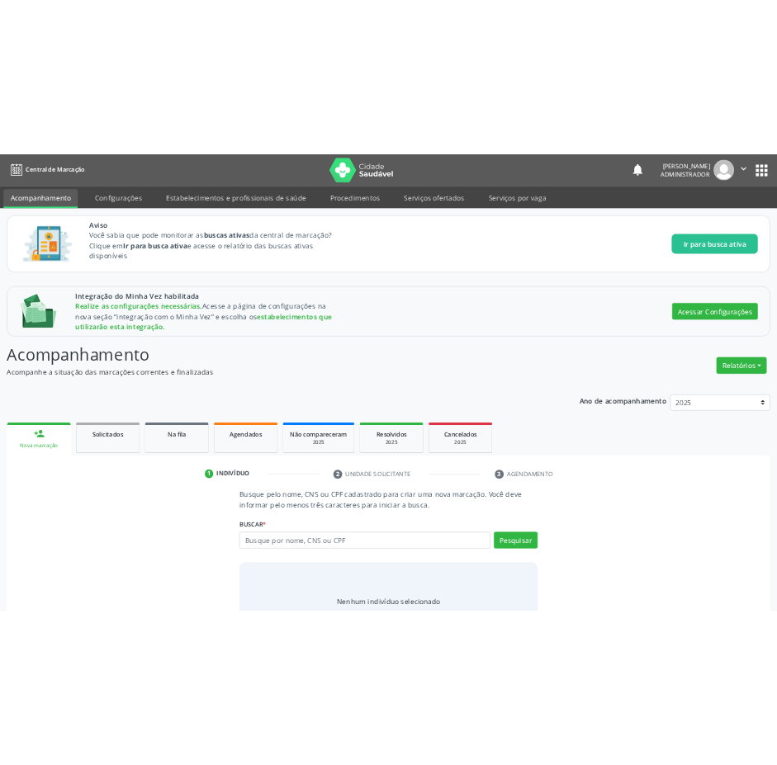
scroll to position [74, 0]
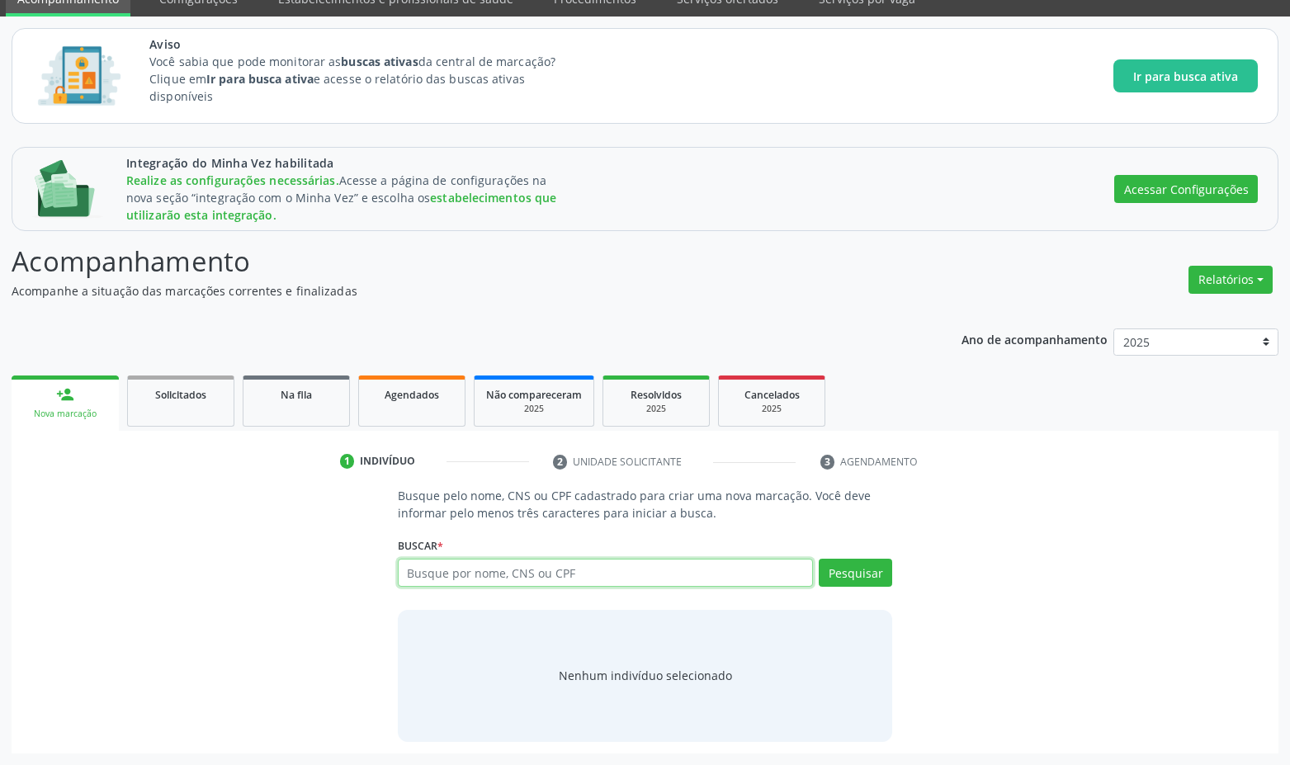
click at [555, 580] on input "text" at bounding box center [606, 573] width 416 height 28
type input "maria"
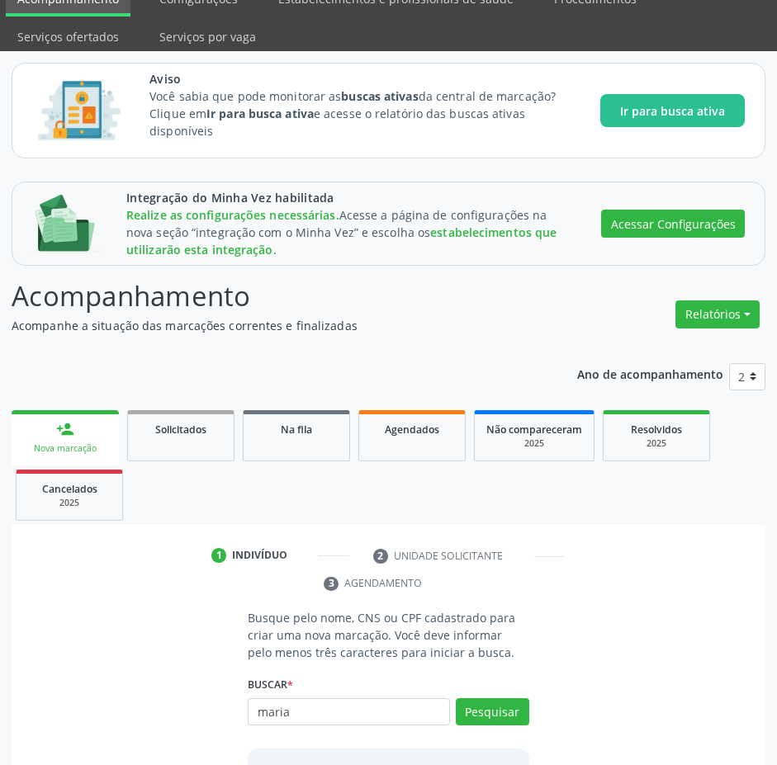
scroll to position [213, 0]
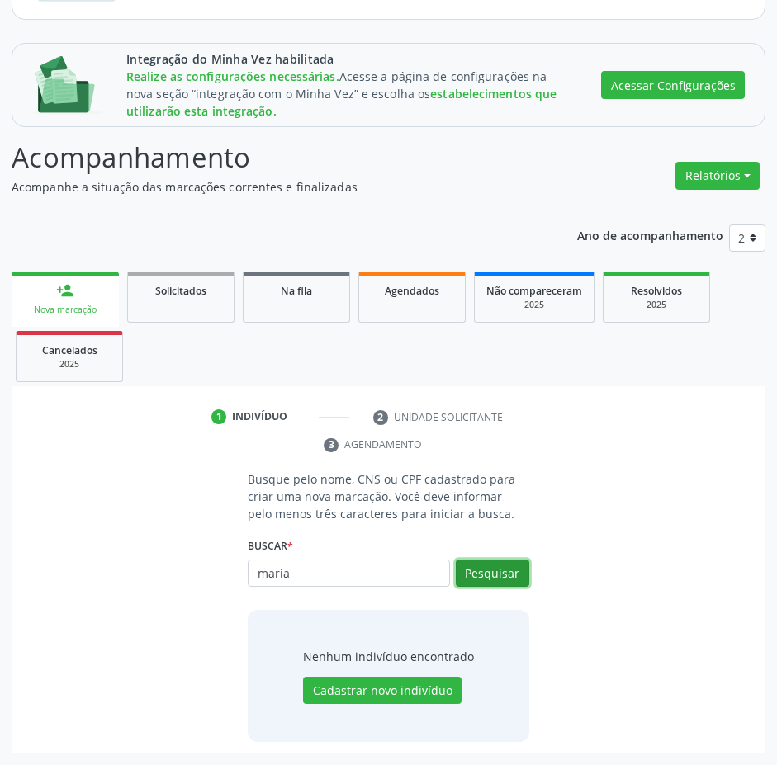
click at [478, 574] on button "Pesquisar" at bounding box center [492, 574] width 73 height 28
click at [504, 566] on button "Pesquisar" at bounding box center [492, 574] width 73 height 28
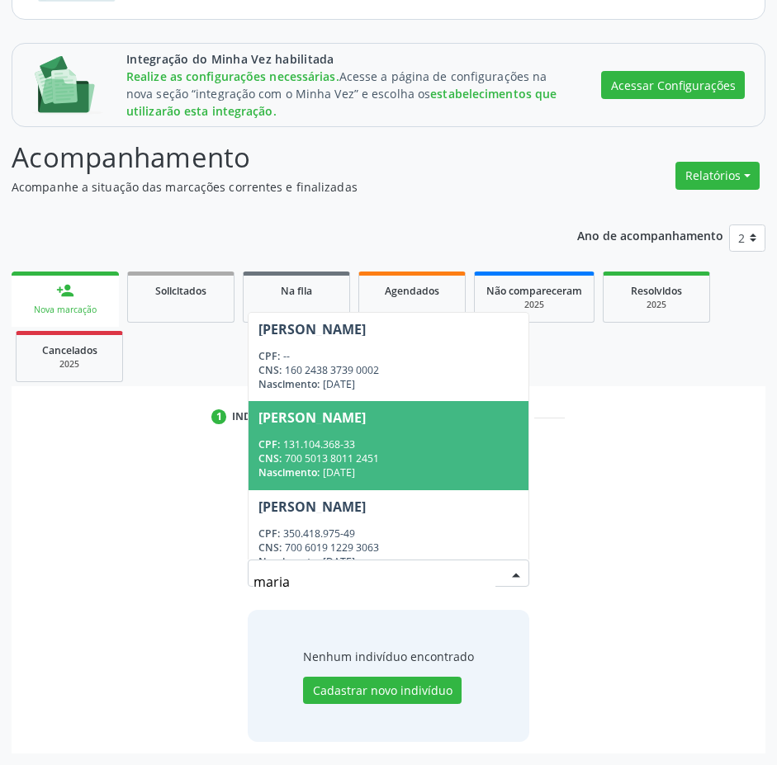
click at [327, 415] on div "[PERSON_NAME]" at bounding box center [311, 417] width 107 height 13
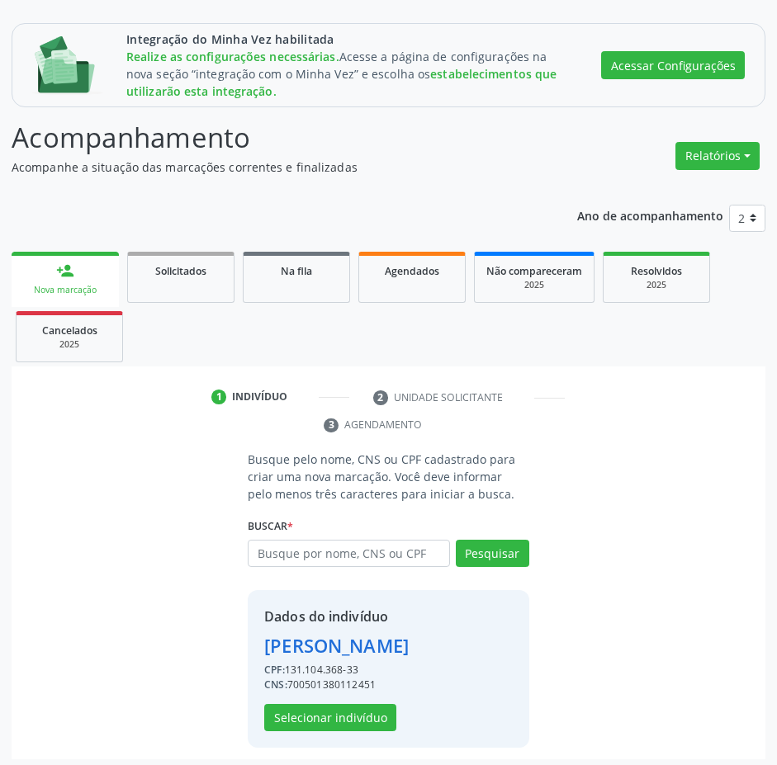
scroll to position [239, 0]
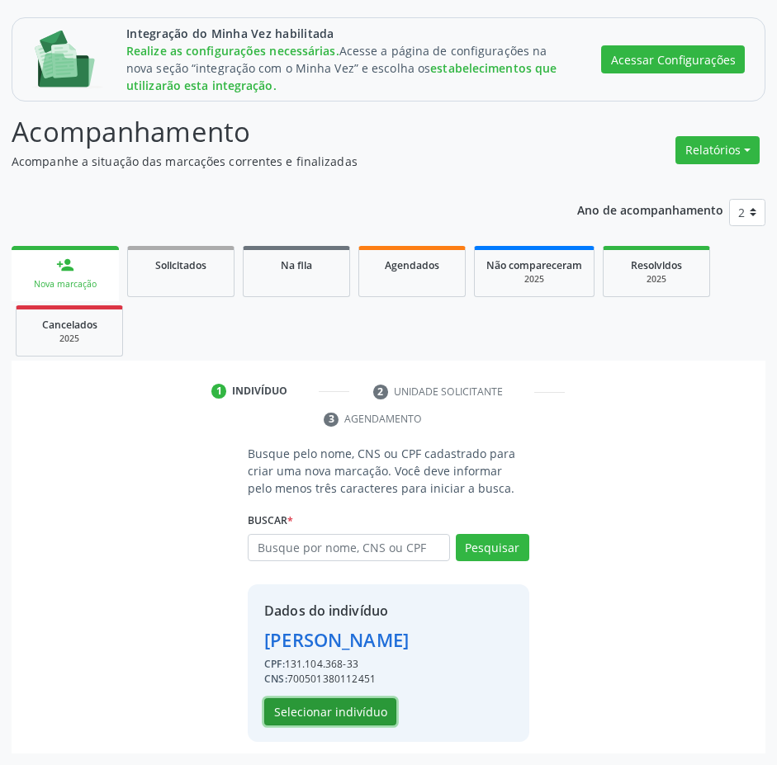
click at [310, 715] on button "Selecionar indivíduo" at bounding box center [330, 712] width 132 height 28
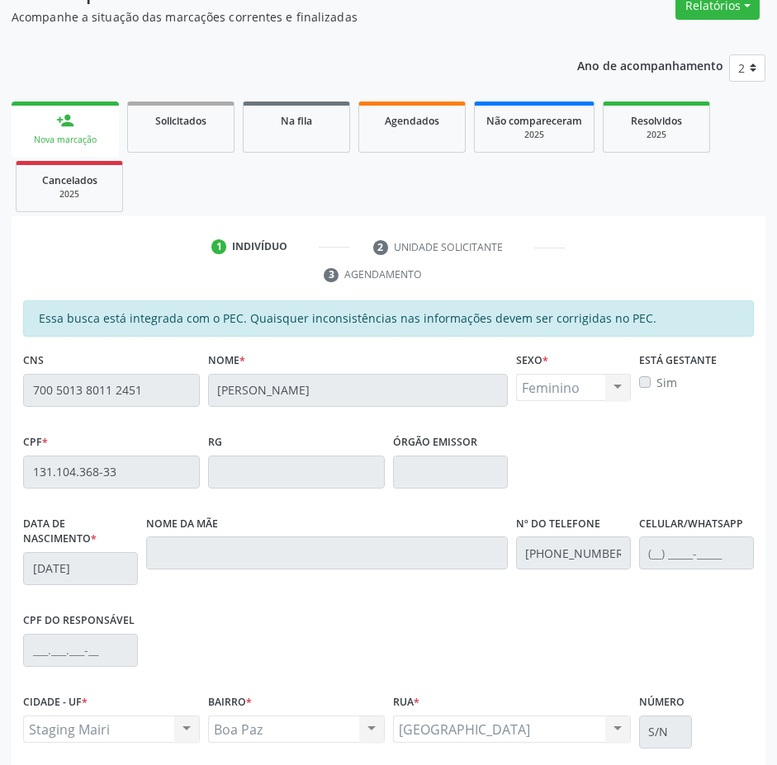
scroll to position [518, 0]
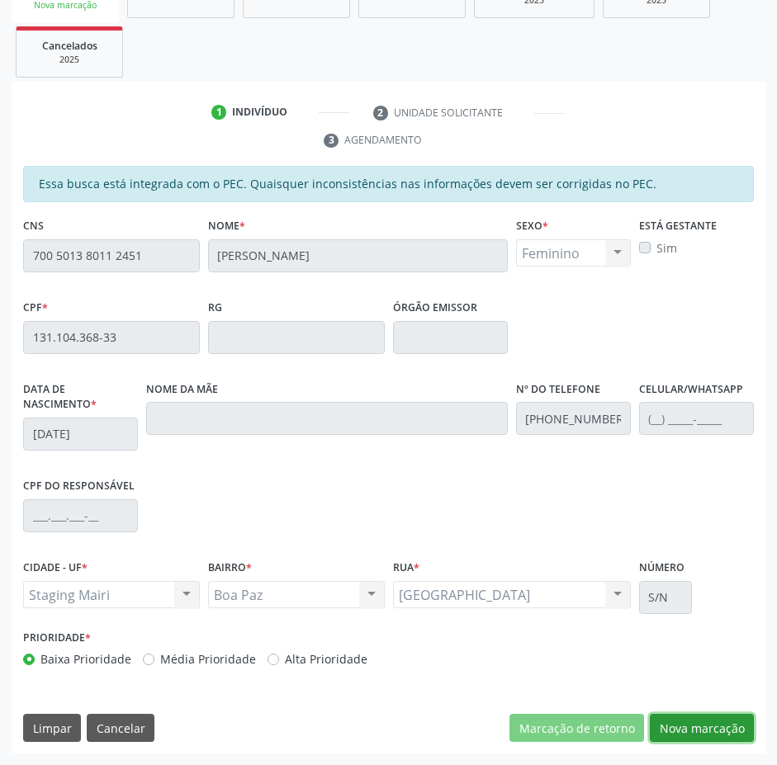
click at [684, 727] on button "Nova marcação" at bounding box center [702, 728] width 104 height 28
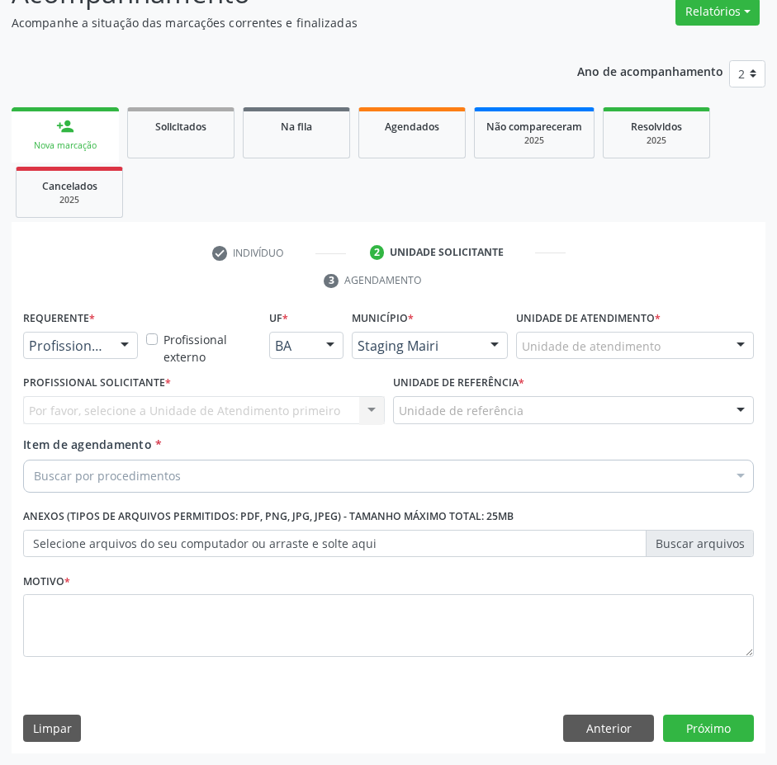
scroll to position [377, 0]
click at [115, 355] on div at bounding box center [124, 347] width 25 height 28
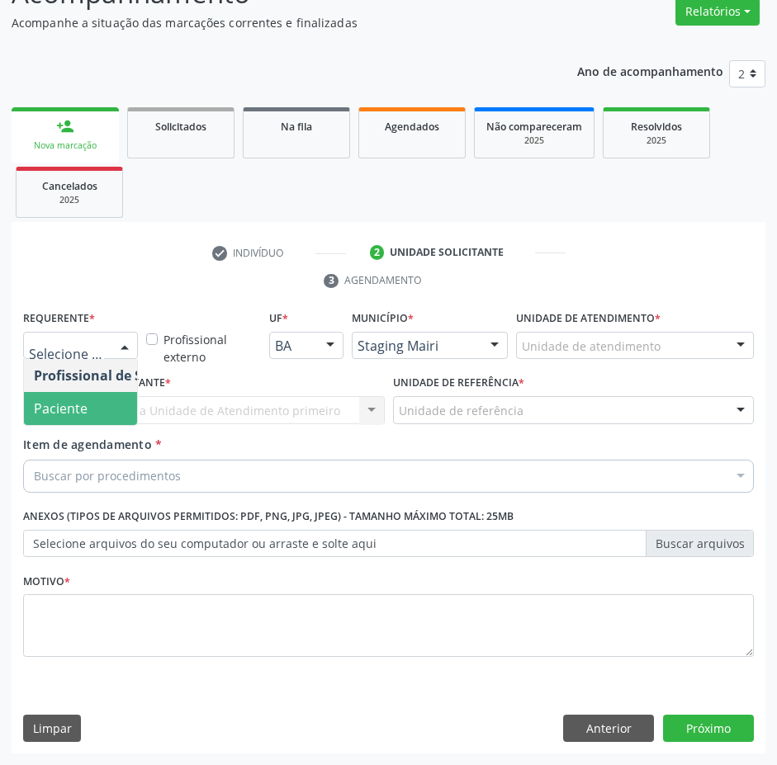
click at [62, 418] on span "Paciente" at bounding box center [61, 409] width 54 height 18
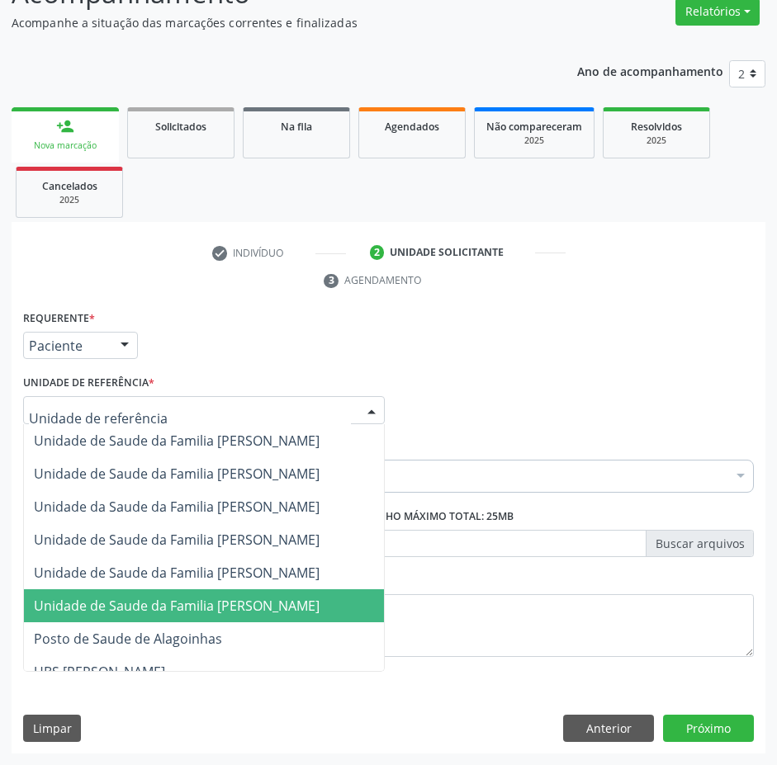
click at [107, 593] on span "Unidade de Saude da Familia [PERSON_NAME]" at bounding box center [204, 606] width 360 height 33
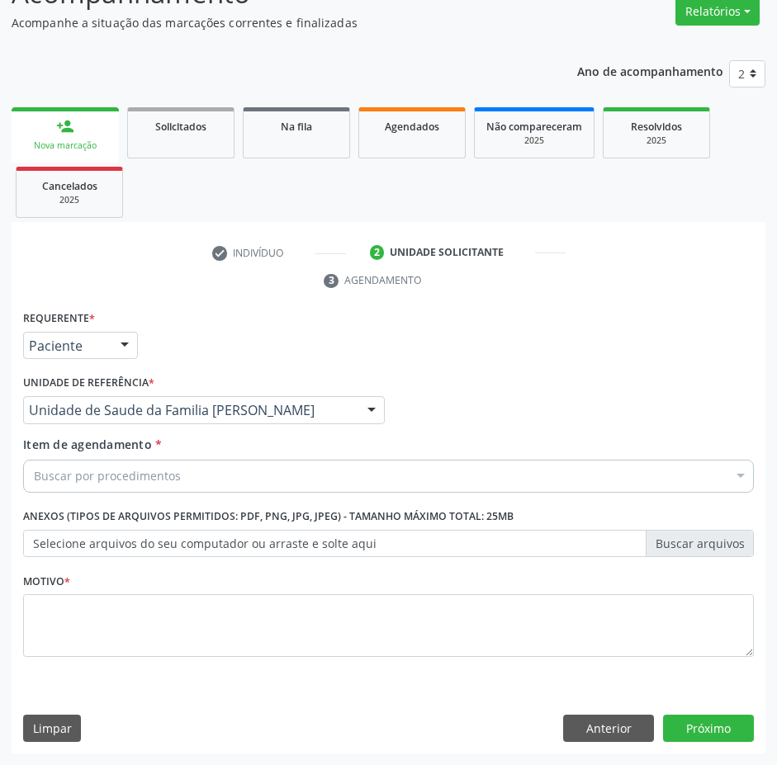
click at [291, 476] on div "Buscar por procedimentos" at bounding box center [388, 476] width 731 height 33
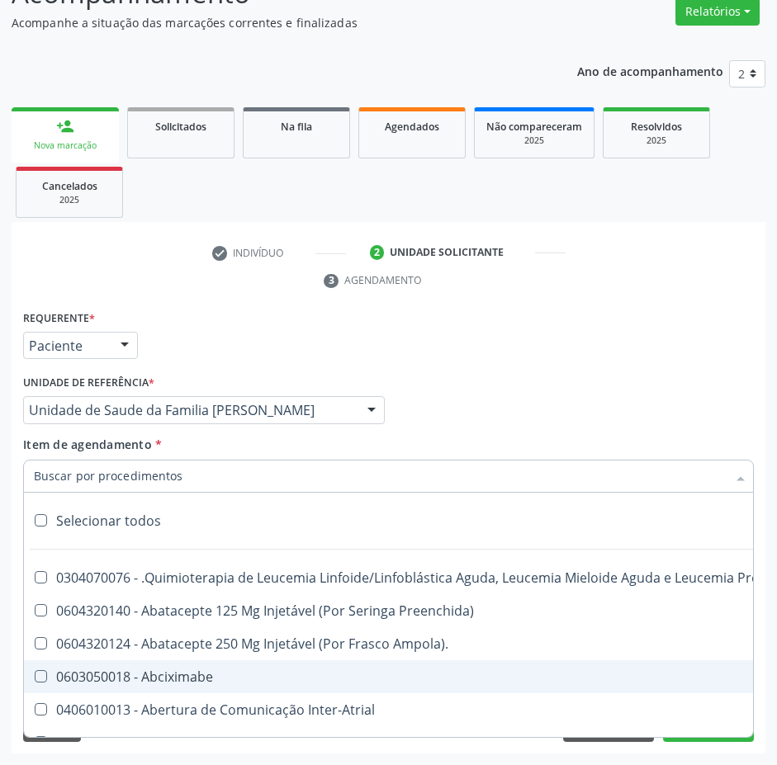
click at [105, 675] on div "0603050018 - Abciximabe" at bounding box center [677, 676] width 1286 height 13
checkbox Abciximabe "true"
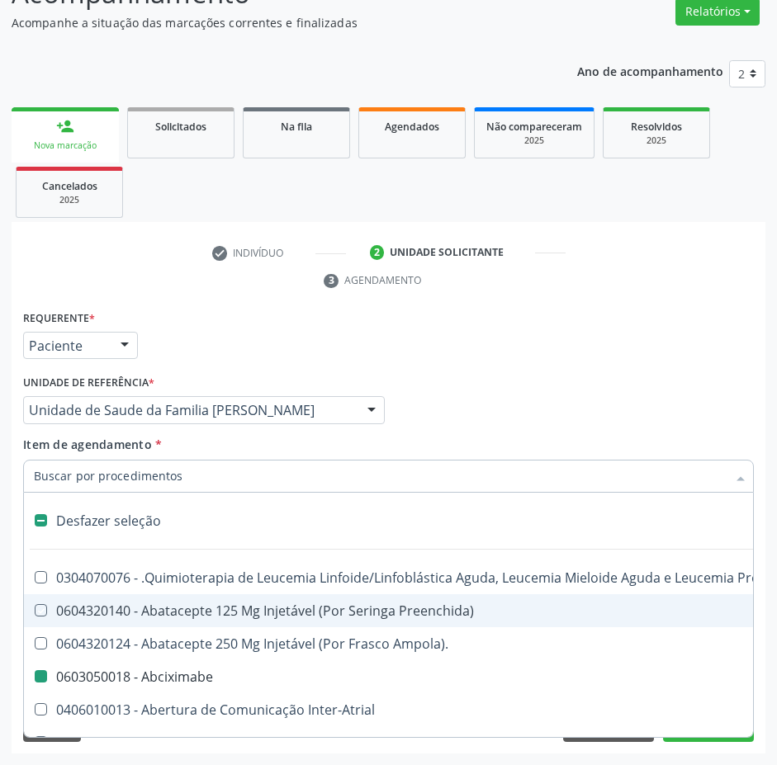
drag, startPoint x: 468, startPoint y: 388, endPoint x: 67, endPoint y: 495, distance: 415.2
click at [469, 388] on div "Profissional Solicitante Por favor, selecione a Unidade de Atendimento primeiro…" at bounding box center [388, 403] width 739 height 64
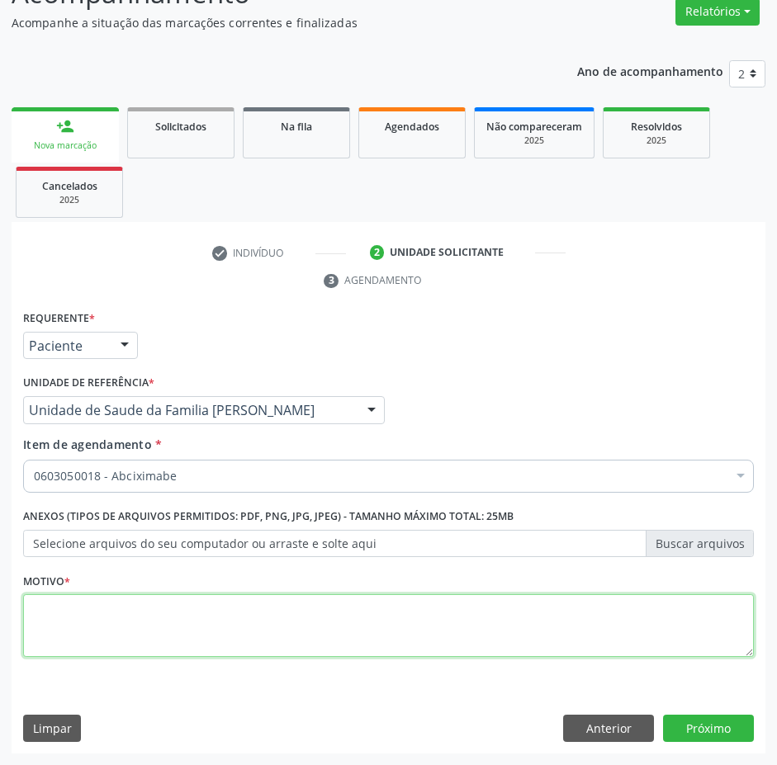
click at [80, 643] on textarea at bounding box center [388, 625] width 731 height 63
type textarea "rotina"
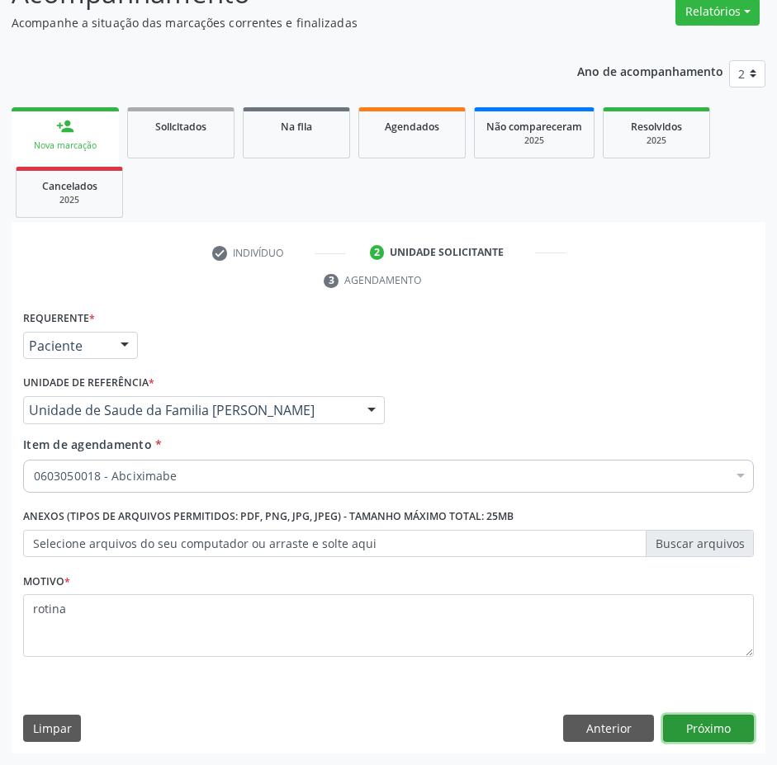
click at [717, 722] on button "Próximo" at bounding box center [708, 729] width 91 height 28
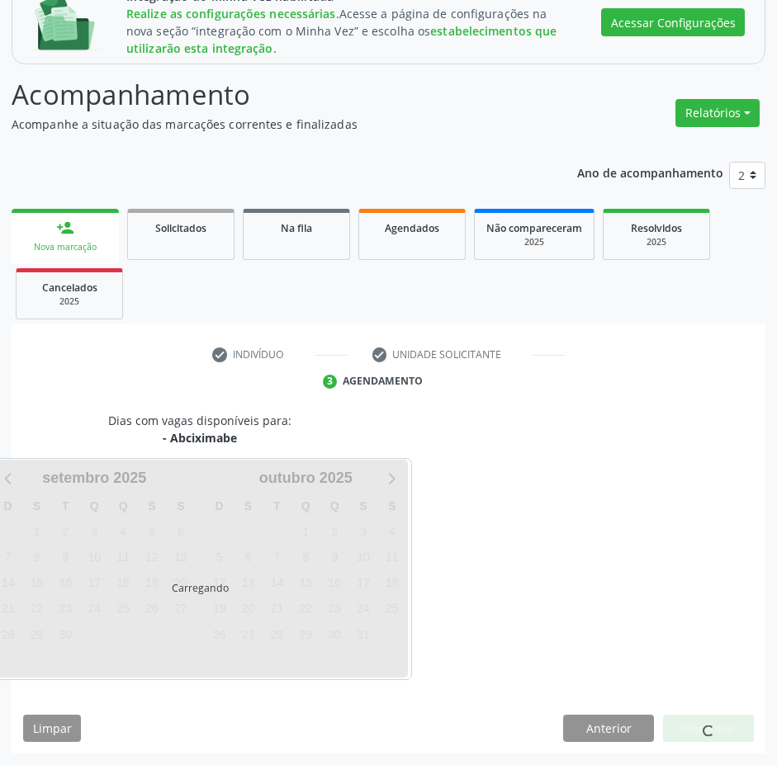
scroll to position [276, 0]
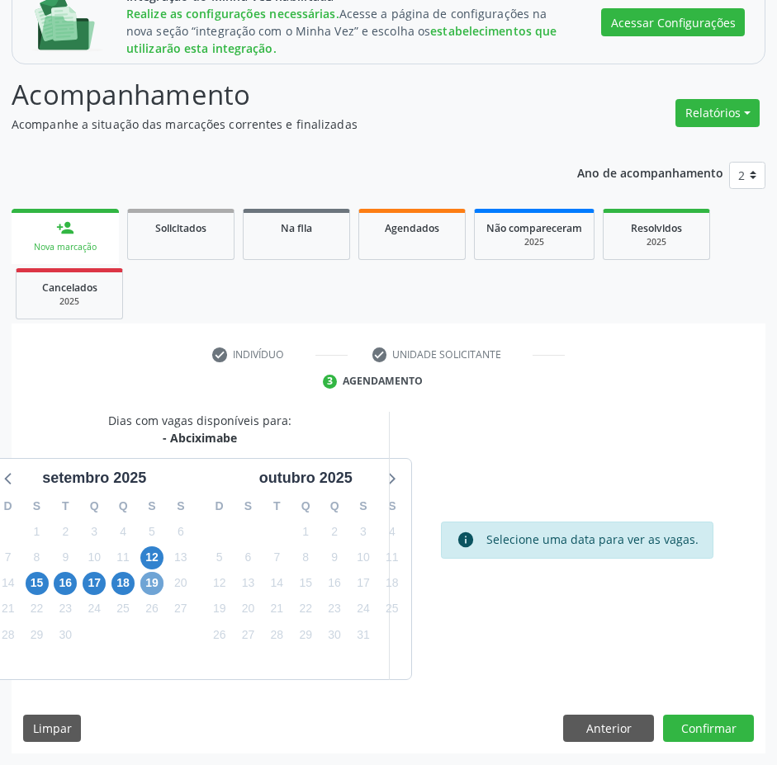
click at [155, 580] on span "19" at bounding box center [151, 583] width 23 height 23
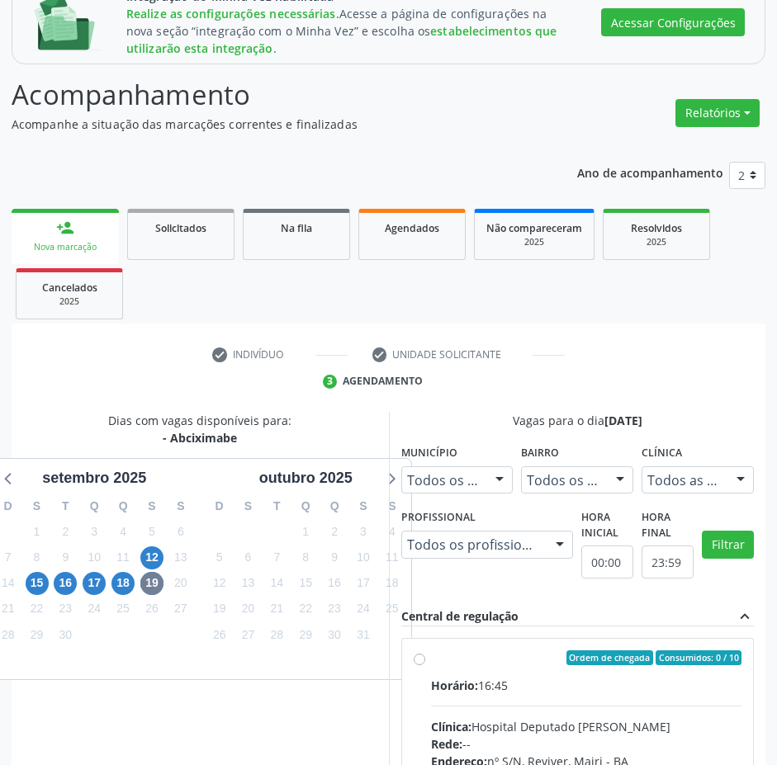
click at [431, 659] on label "Ordem de chegada Consumidos: 0 / 10 Horário: 16:45 Clínica: Hospital Deputado […" at bounding box center [586, 777] width 311 height 253
click at [419, 659] on input "Ordem de chegada Consumidos: 0 / 10 Horário: 16:45 Clínica: Hospital Deputado […" at bounding box center [420, 658] width 12 height 15
radio input "true"
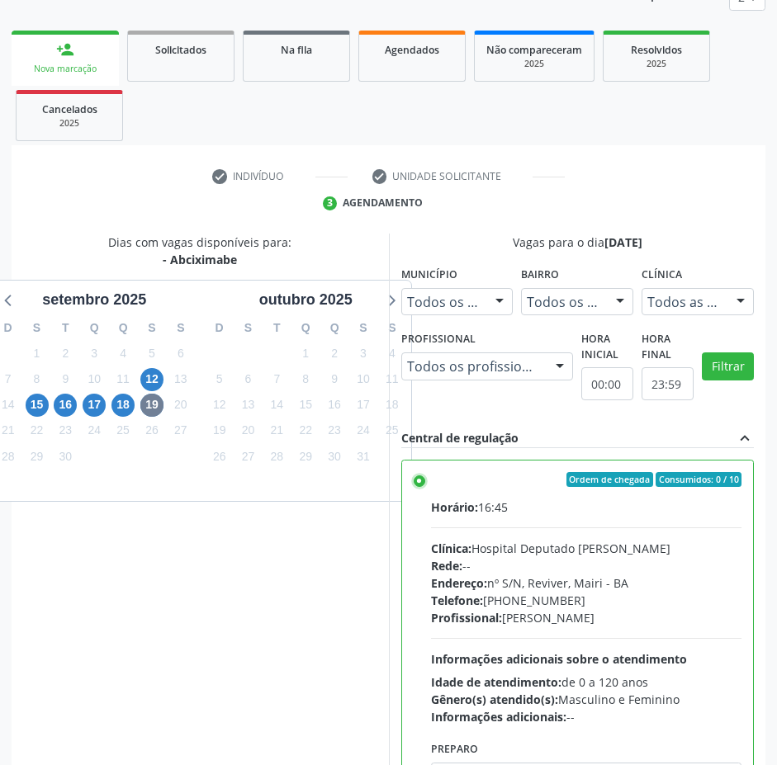
scroll to position [553, 0]
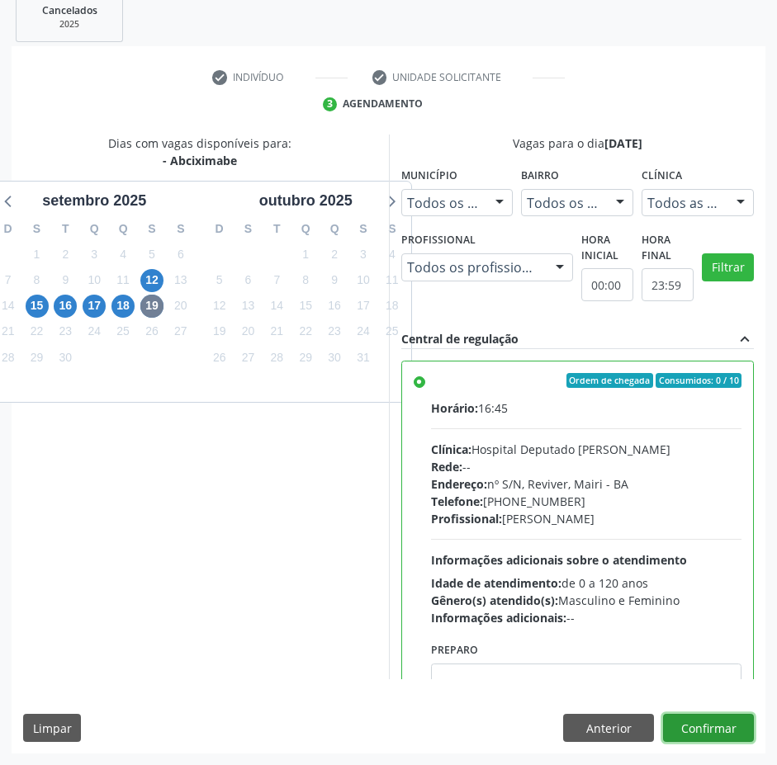
click at [695, 722] on button "Confirmar" at bounding box center [708, 728] width 91 height 28
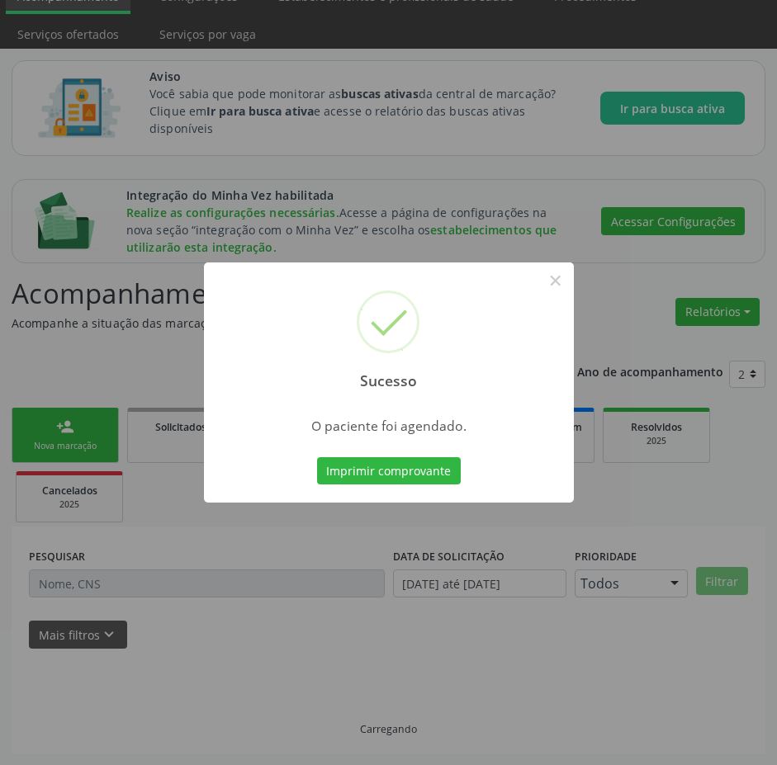
scroll to position [77, 0]
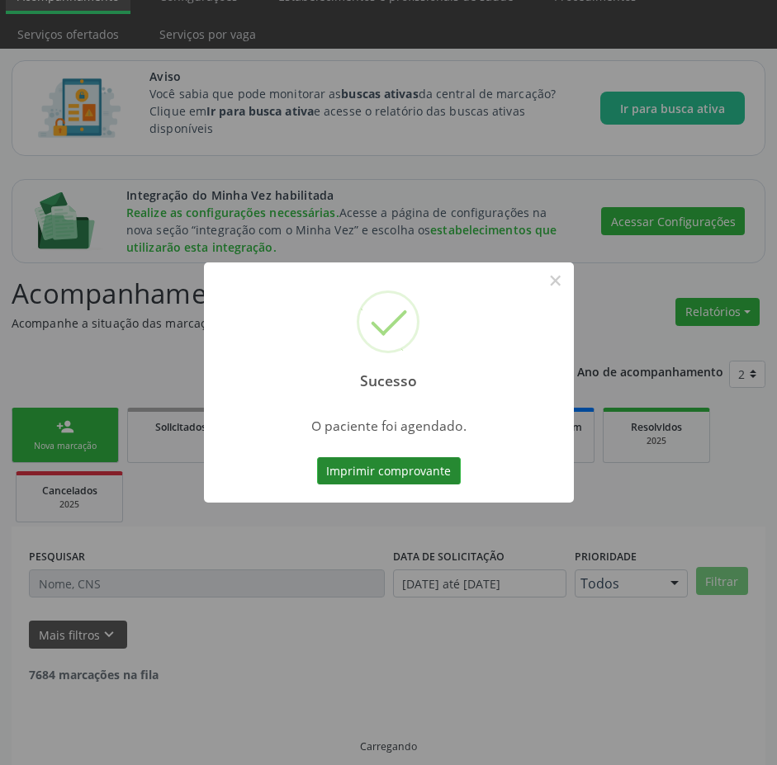
click at [375, 475] on button "Imprimir comprovante" at bounding box center [389, 471] width 144 height 28
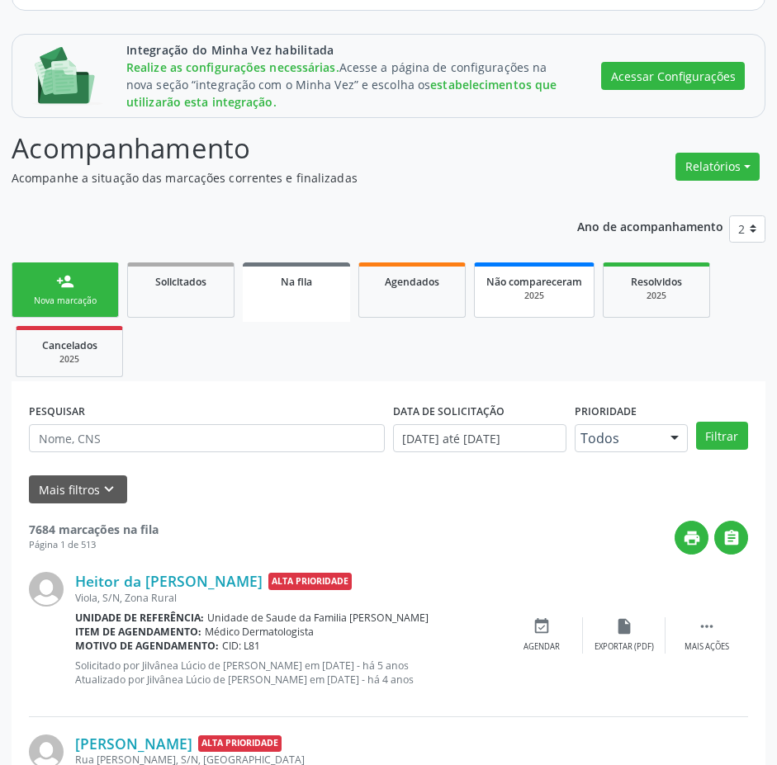
scroll to position [0, 0]
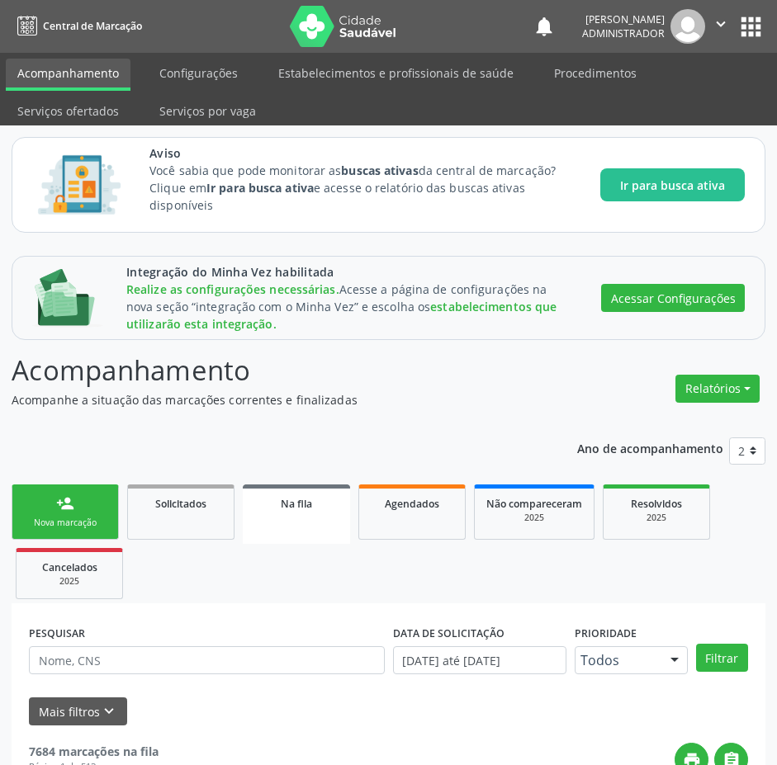
click at [74, 514] on link "person_add Nova marcação" at bounding box center [65, 512] width 107 height 55
